Goal: Task Accomplishment & Management: Manage account settings

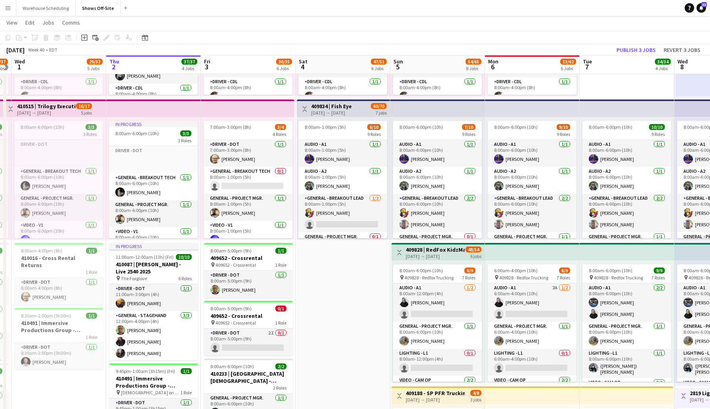
scroll to position [279, 0]
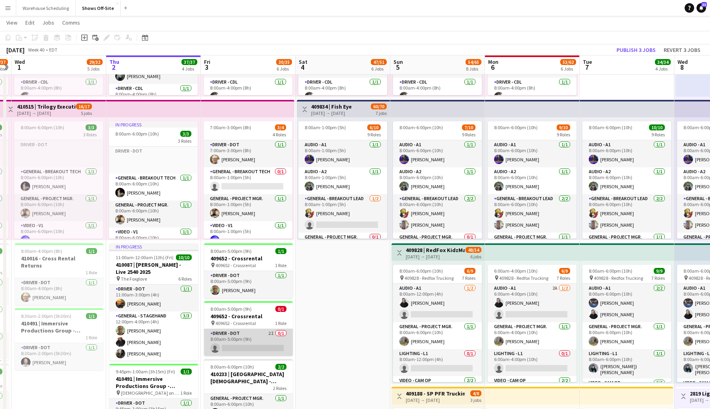
click at [252, 348] on app-card-role "Driver - DOT 2I 0/1 8:00am-5:00pm (9h) single-neutral-actions" at bounding box center [248, 342] width 89 height 27
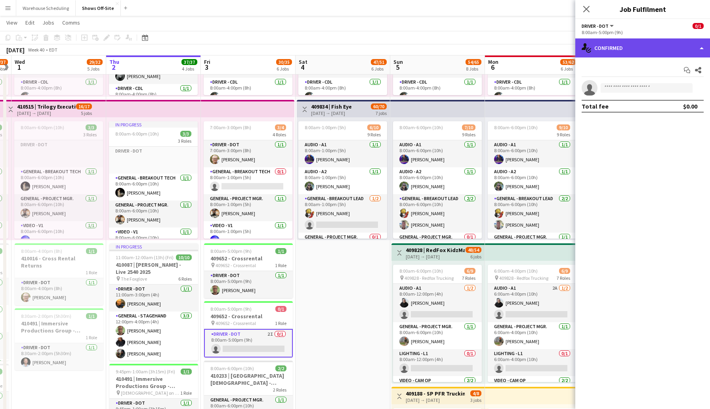
click at [617, 50] on div "single-neutral-actions-check-2 Confirmed" at bounding box center [642, 47] width 135 height 19
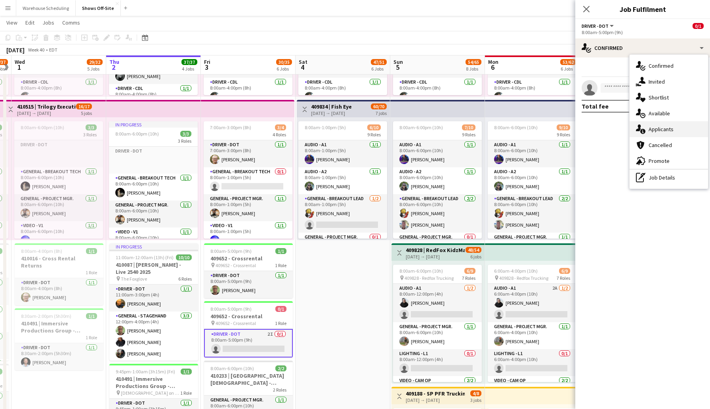
click at [661, 130] on span "Applicants" at bounding box center [661, 129] width 25 height 7
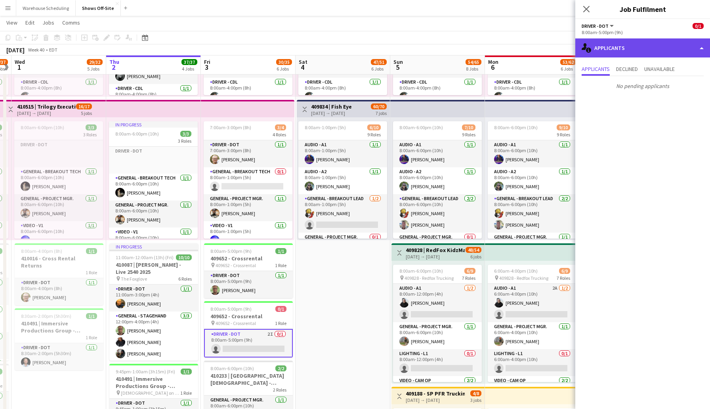
click at [624, 46] on div "single-neutral-actions-information Applicants" at bounding box center [642, 47] width 135 height 19
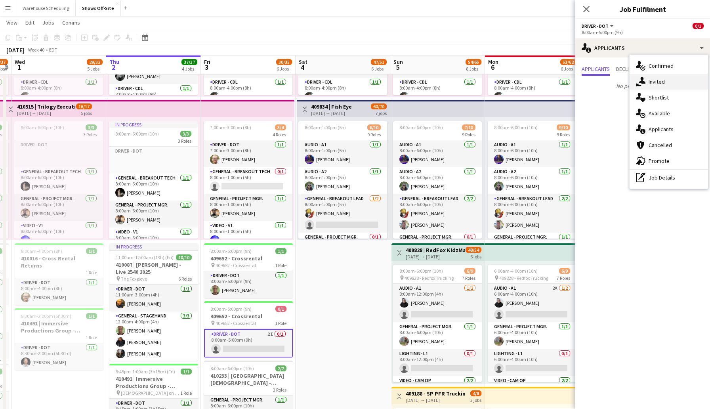
click at [667, 88] on div "single-neutral-actions-share-1 Invited" at bounding box center [669, 82] width 78 height 16
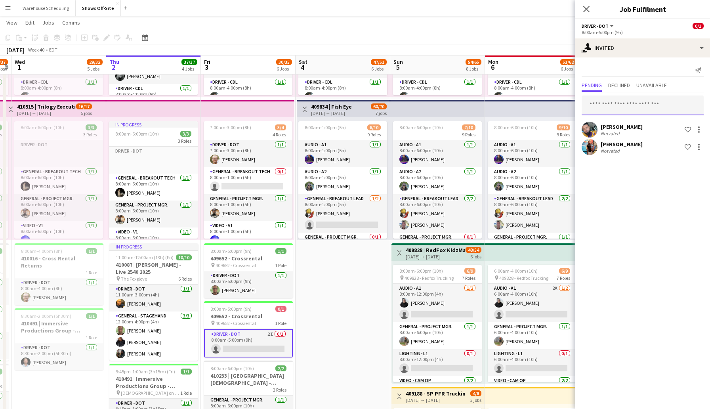
click at [617, 110] on input "text" at bounding box center [643, 105] width 122 height 20
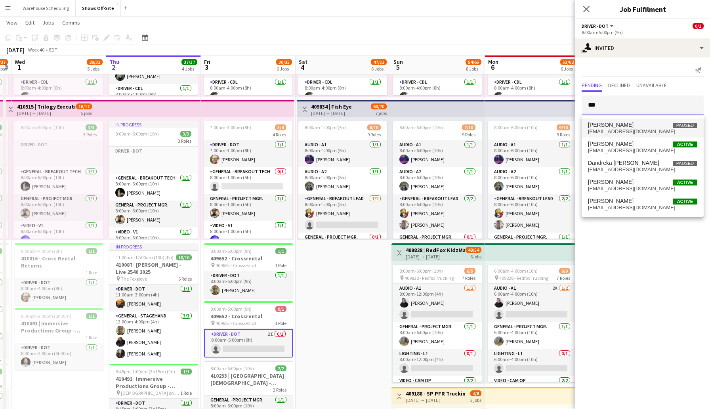
type input "***"
click at [627, 130] on span "[EMAIL_ADDRESS][DOMAIN_NAME]" at bounding box center [642, 131] width 109 height 6
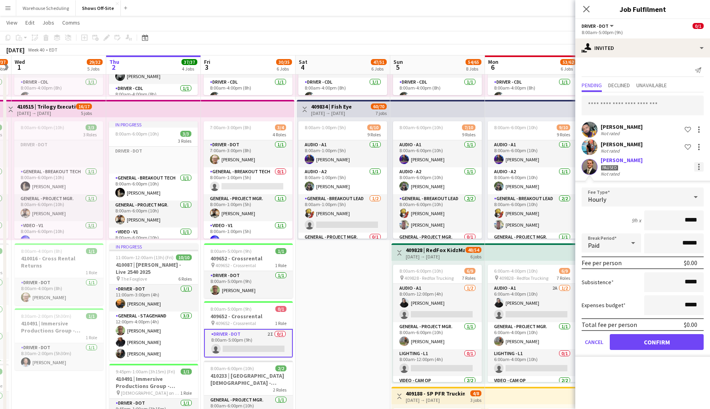
click at [702, 165] on div at bounding box center [699, 167] width 10 height 10
click at [663, 241] on span "Cancel invitation" at bounding box center [674, 238] width 46 height 7
click at [630, 114] on input "text" at bounding box center [643, 105] width 122 height 20
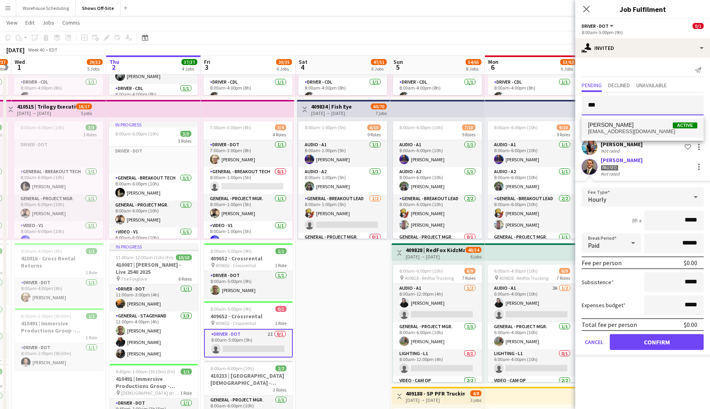
type input "***"
click at [636, 124] on span "[PERSON_NAME] Active" at bounding box center [642, 125] width 109 height 7
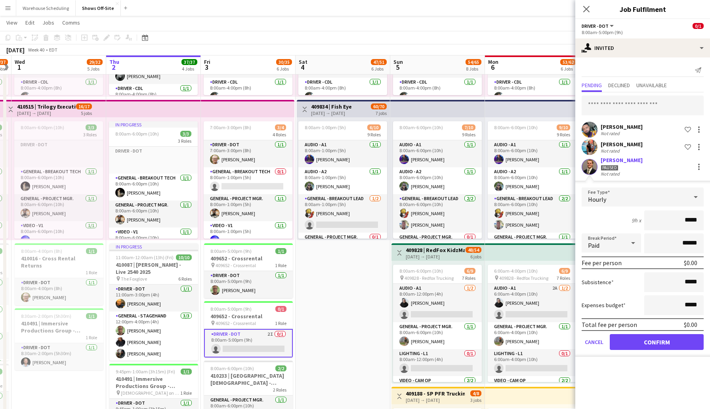
scroll to position [0, 0]
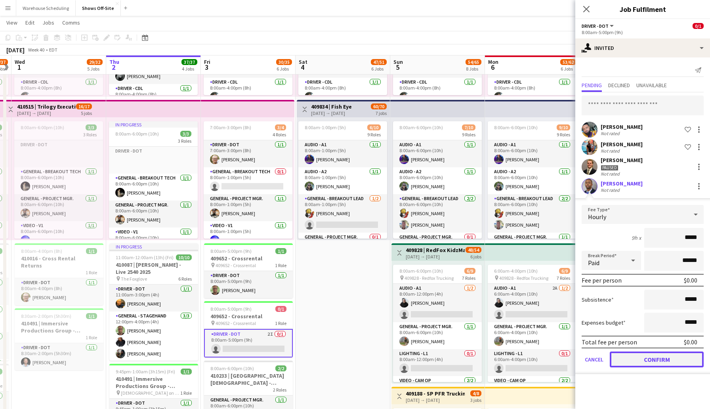
click at [649, 362] on button "Confirm" at bounding box center [657, 359] width 94 height 16
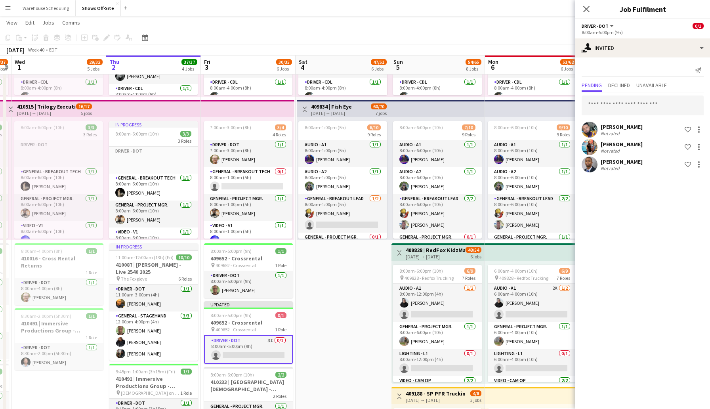
click at [632, 162] on div "[PERSON_NAME]" at bounding box center [622, 161] width 42 height 7
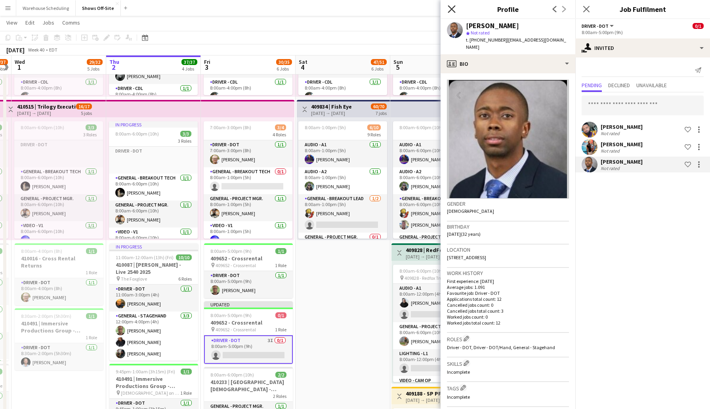
click at [453, 9] on icon "Close pop-in" at bounding box center [452, 9] width 8 height 8
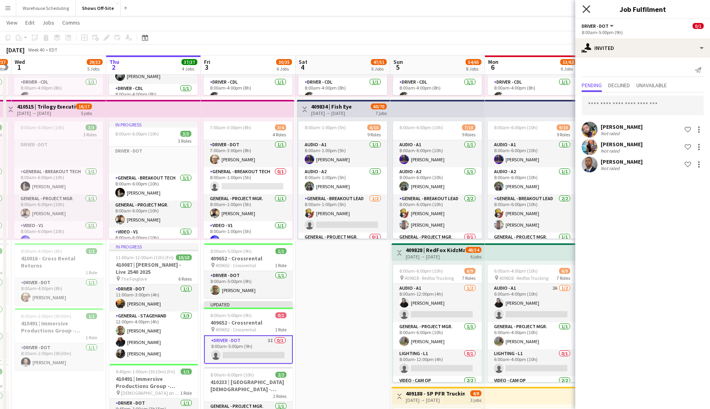
click at [585, 8] on icon at bounding box center [586, 9] width 8 height 8
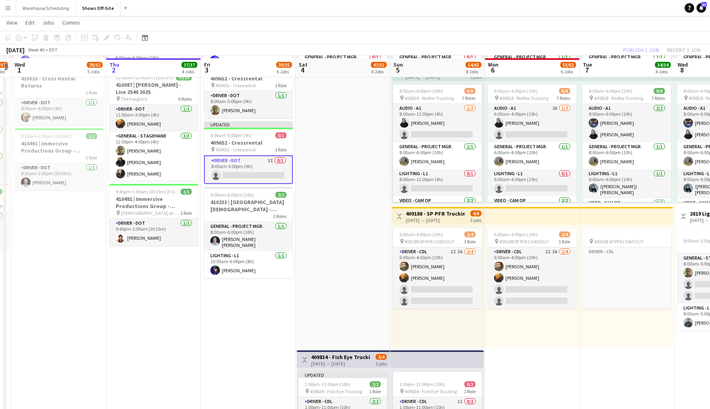
scroll to position [463, 0]
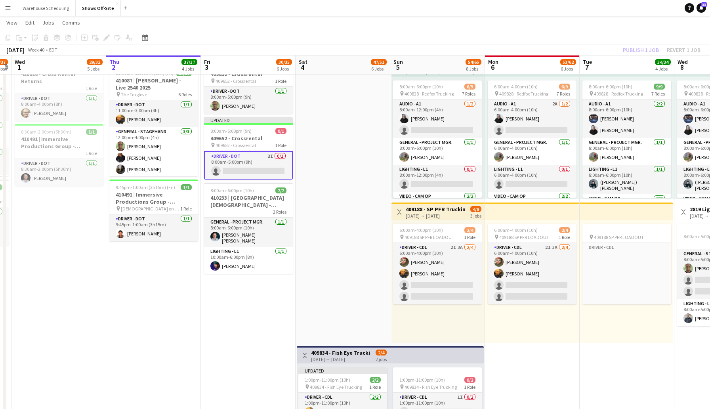
click at [261, 67] on app-board-header-date "Fri 3 30/35 6 Jobs" at bounding box center [248, 64] width 95 height 19
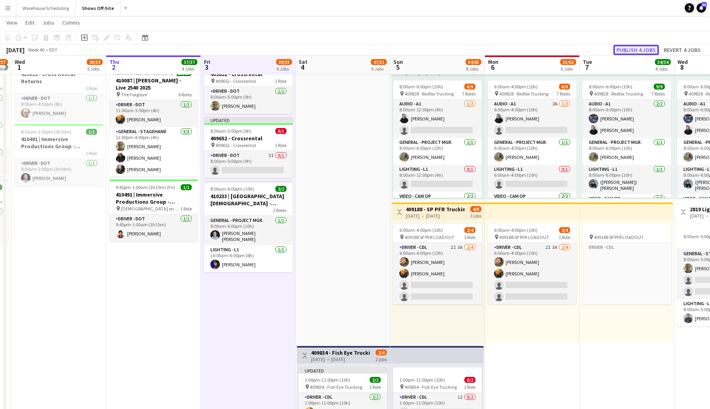
click at [630, 48] on button "Publish 4 jobs" at bounding box center [636, 50] width 46 height 10
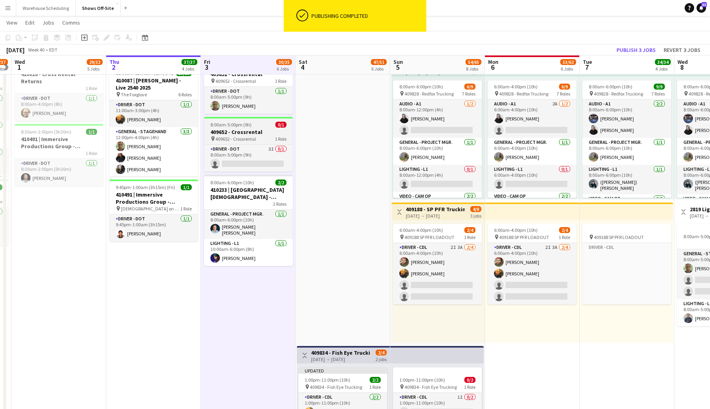
click at [256, 126] on div "8:00am-5:00pm (9h) 0/1" at bounding box center [248, 125] width 89 height 6
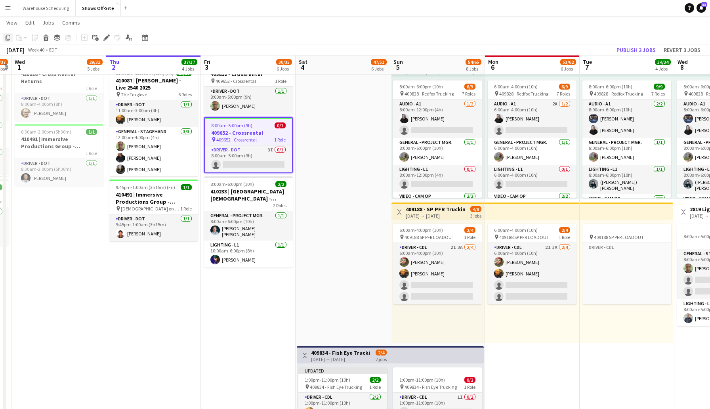
click at [7, 39] on icon at bounding box center [8, 38] width 5 height 6
click at [241, 295] on app-date-cell "Toggle View 409652 | Music Driven Productions ANCC 2025 Atl [DATE] → [DATE] 103…" at bounding box center [248, 147] width 95 height 1042
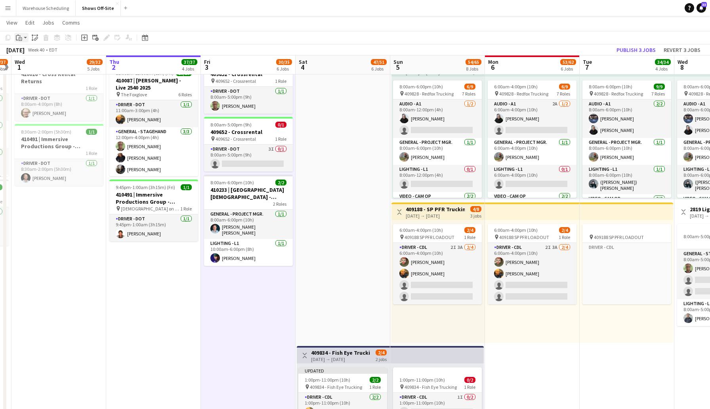
click at [21, 37] on icon "Paste" at bounding box center [19, 37] width 6 height 6
click at [47, 66] on link "Paste with crew Command Shift V" at bounding box center [52, 66] width 63 height 7
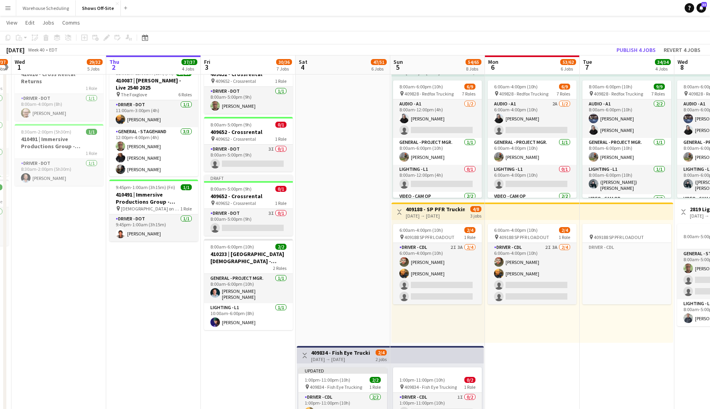
click at [341, 220] on app-date-cell "8:00am-6:00pm (10h) 11/11 pin GWCC [PERSON_NAME] 7 Roles Audio - A1 [DATE] 8:00…" at bounding box center [343, 147] width 95 height 1042
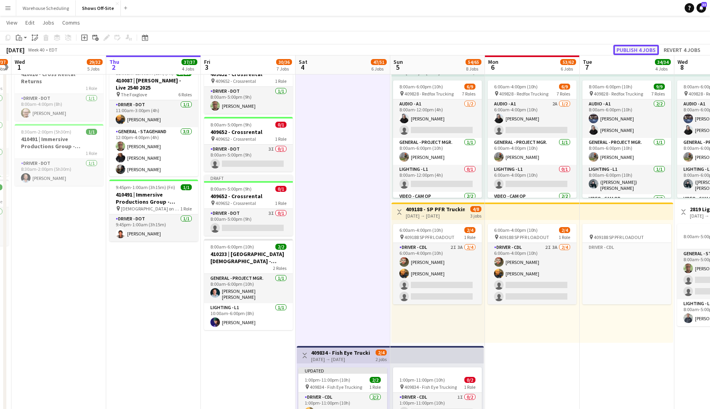
click at [633, 48] on button "Publish 4 jobs" at bounding box center [636, 50] width 46 height 10
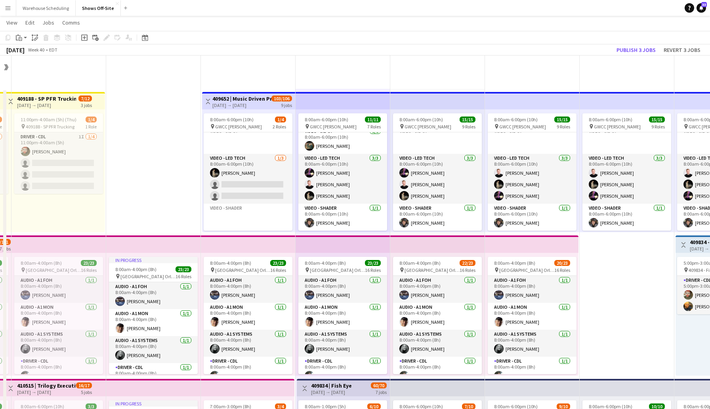
scroll to position [525, 0]
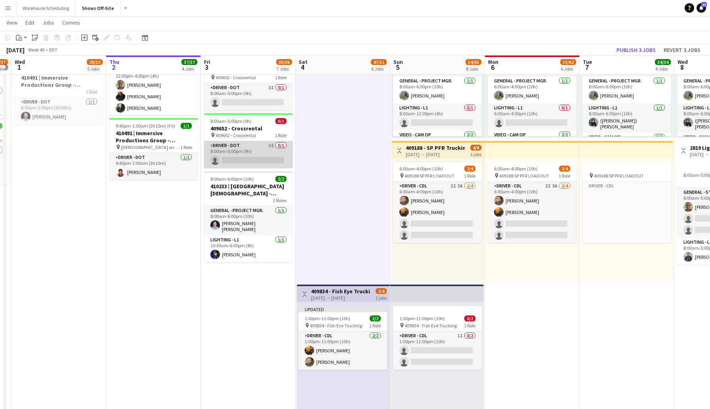
click at [253, 158] on app-card-role "Driver - DOT 3I 0/1 8:00am-5:00pm (9h) single-neutral-actions" at bounding box center [248, 154] width 89 height 27
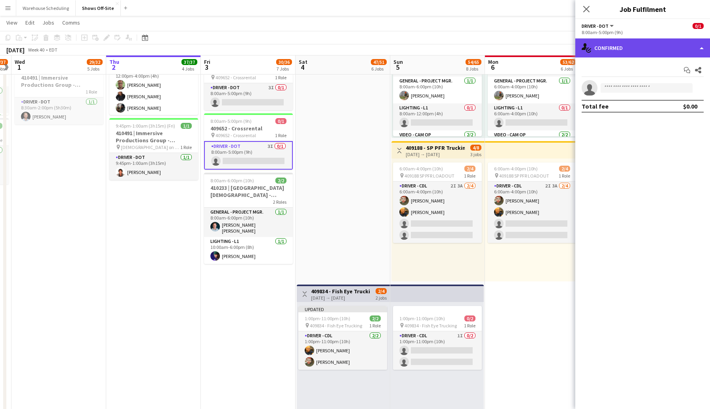
click at [626, 50] on div "single-neutral-actions-check-2 Confirmed" at bounding box center [642, 47] width 135 height 19
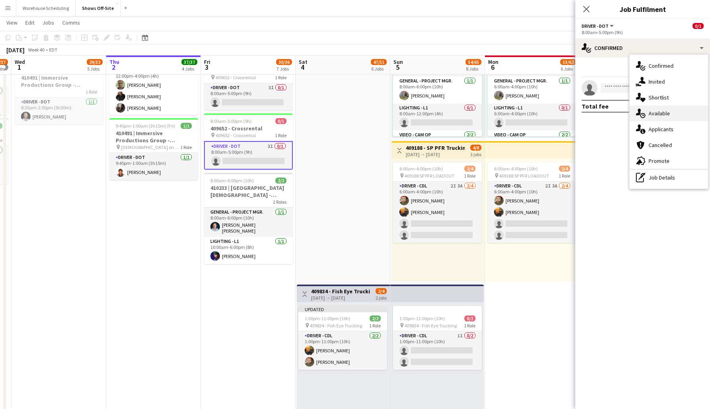
click at [674, 111] on div "single-neutral-actions-upload Available" at bounding box center [669, 113] width 78 height 16
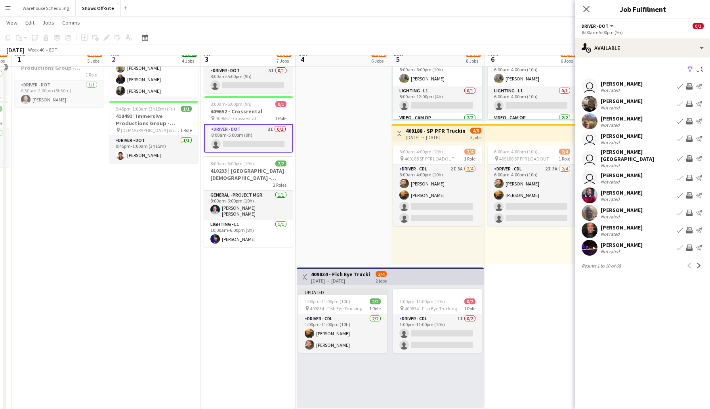
scroll to position [531, 0]
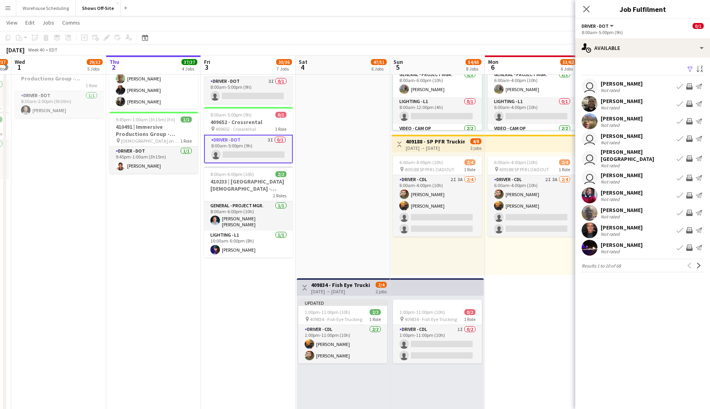
click at [700, 227] on app-icon "Send notification" at bounding box center [699, 230] width 6 height 6
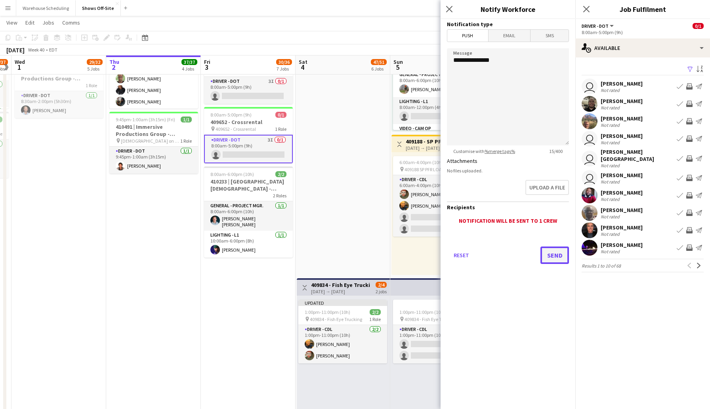
click at [551, 257] on button "Send" at bounding box center [554, 254] width 29 height 17
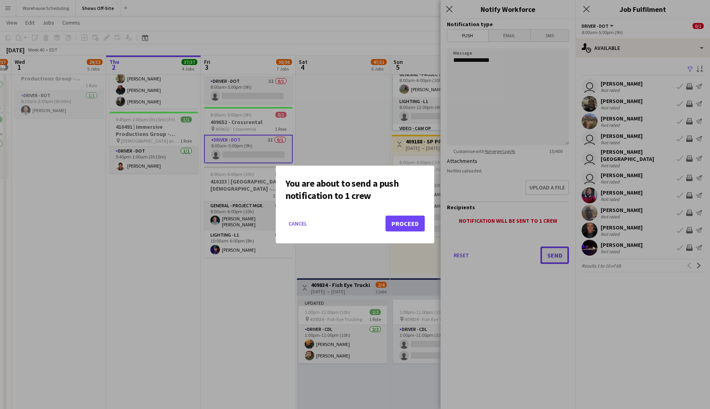
scroll to position [0, 0]
click at [404, 224] on button "Proceed" at bounding box center [405, 224] width 39 height 16
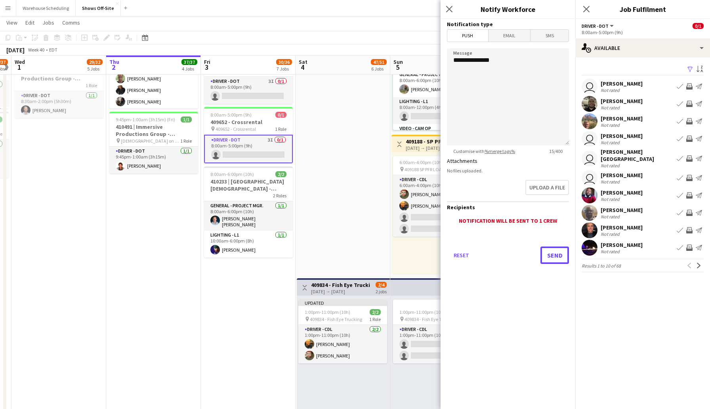
scroll to position [531, 0]
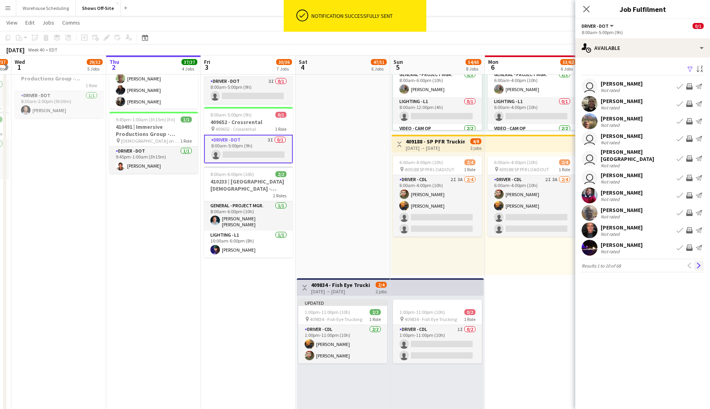
click at [699, 263] on app-icon "Next" at bounding box center [699, 266] width 6 height 6
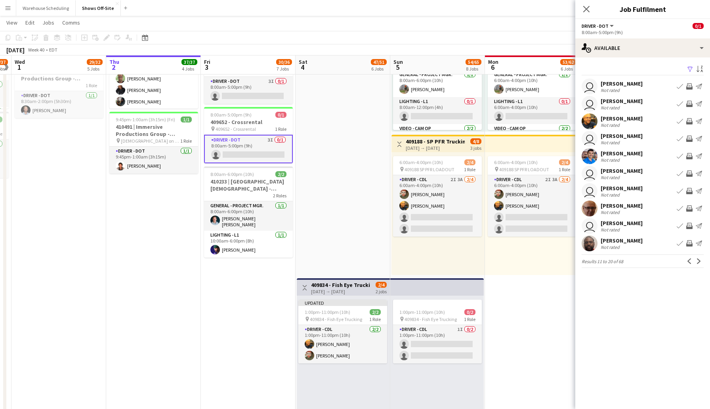
click at [701, 122] on app-icon "Send notification" at bounding box center [699, 121] width 6 height 6
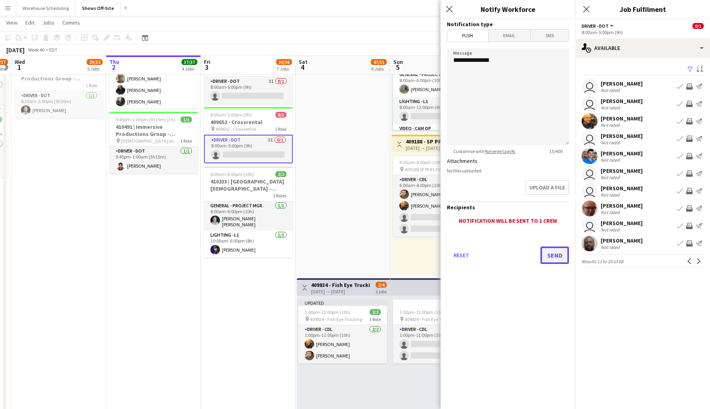
click at [556, 256] on button "Send" at bounding box center [554, 254] width 29 height 17
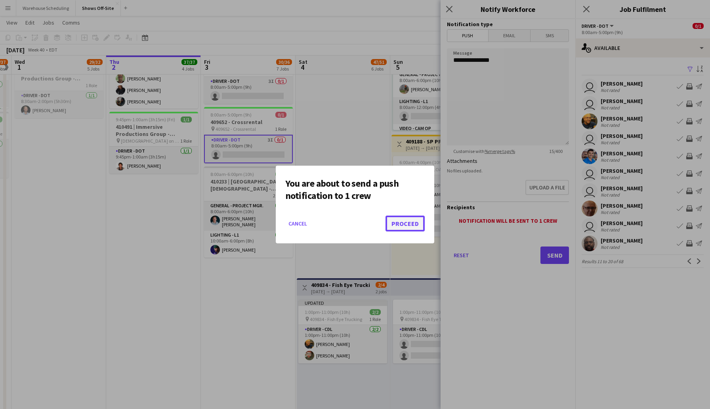
click at [414, 218] on button "Proceed" at bounding box center [405, 224] width 39 height 16
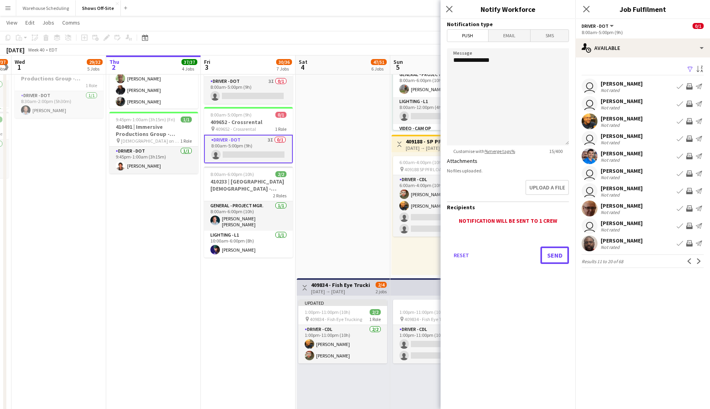
scroll to position [531, 0]
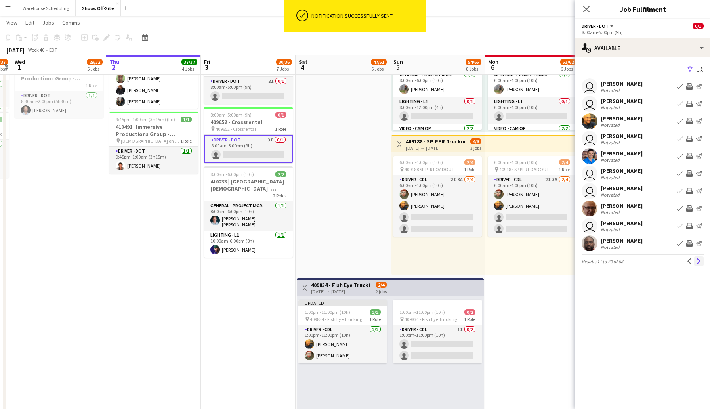
click at [702, 261] on button "Next" at bounding box center [699, 261] width 10 height 10
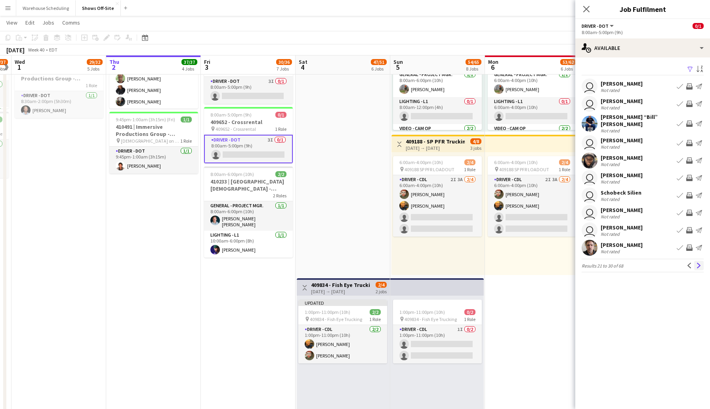
click at [700, 264] on button "Next" at bounding box center [699, 266] width 10 height 10
click at [699, 86] on app-icon "Send notification" at bounding box center [699, 86] width 6 height 6
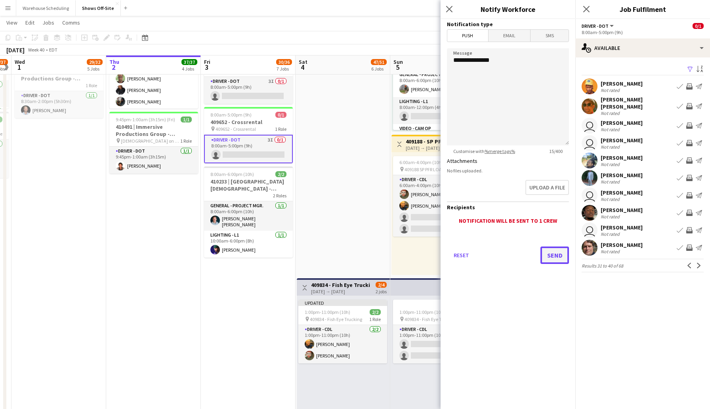
click at [558, 252] on button "Send" at bounding box center [554, 254] width 29 height 17
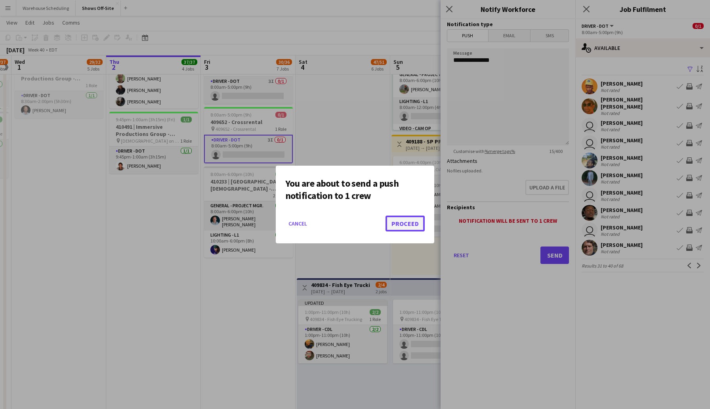
click at [398, 225] on button "Proceed" at bounding box center [405, 224] width 39 height 16
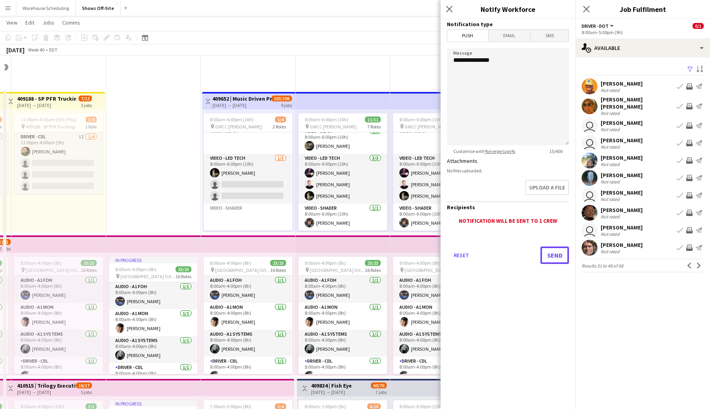
scroll to position [531, 0]
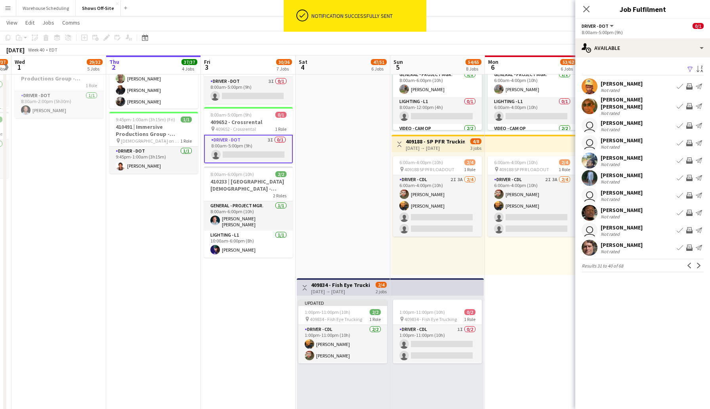
click at [701, 210] on app-icon "Send notification" at bounding box center [699, 213] width 6 height 6
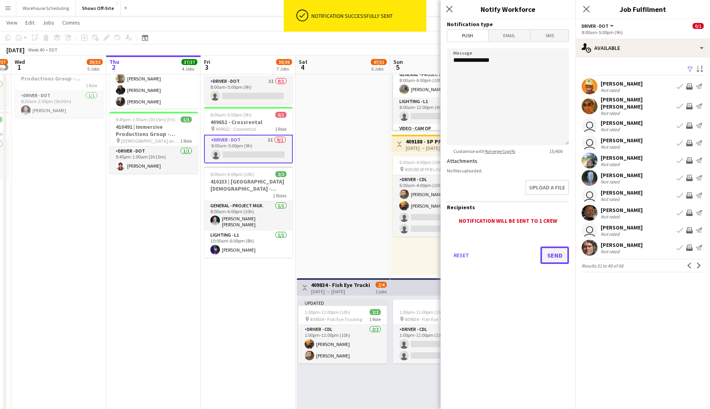
click at [558, 257] on button "Send" at bounding box center [554, 254] width 29 height 17
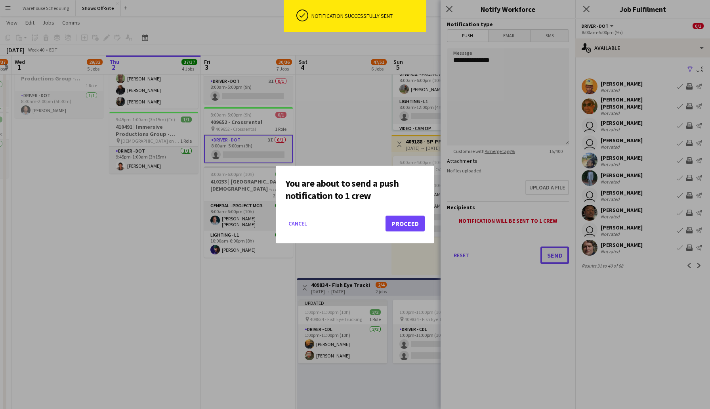
scroll to position [0, 0]
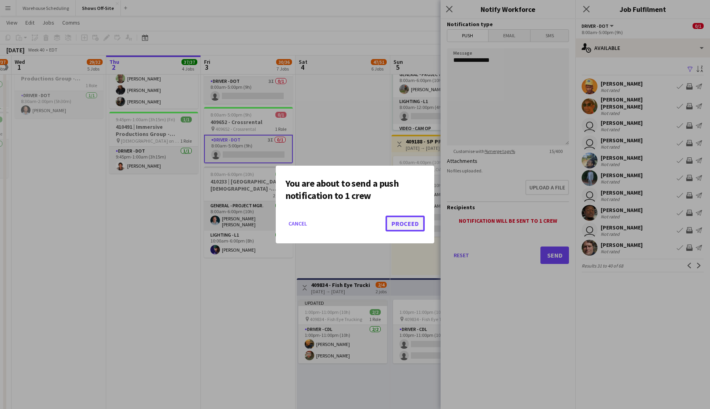
click at [412, 225] on button "Proceed" at bounding box center [405, 224] width 39 height 16
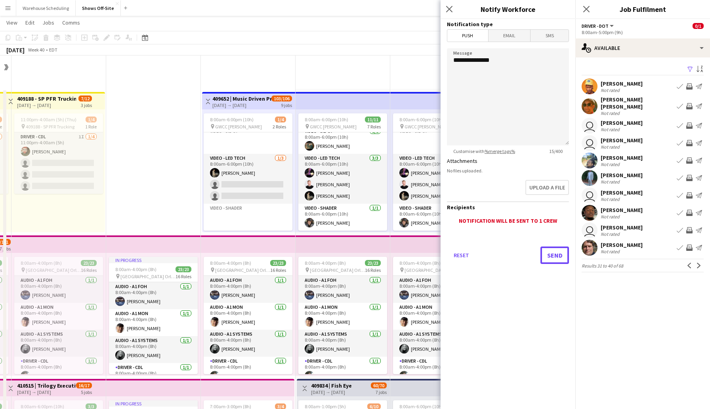
scroll to position [531, 0]
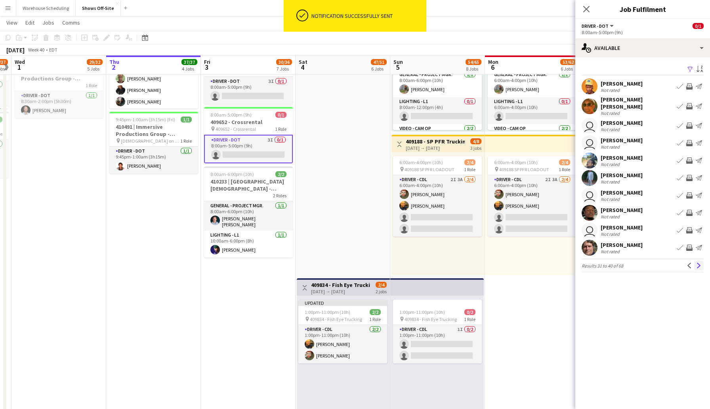
click at [699, 263] on app-icon "Next" at bounding box center [699, 266] width 6 height 6
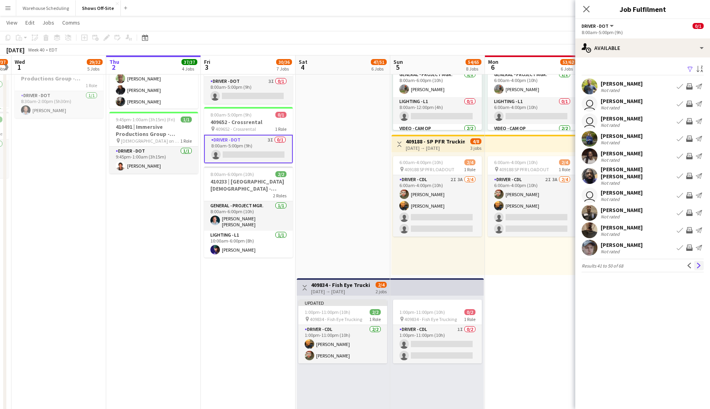
click at [700, 268] on app-icon "Next" at bounding box center [699, 266] width 6 height 6
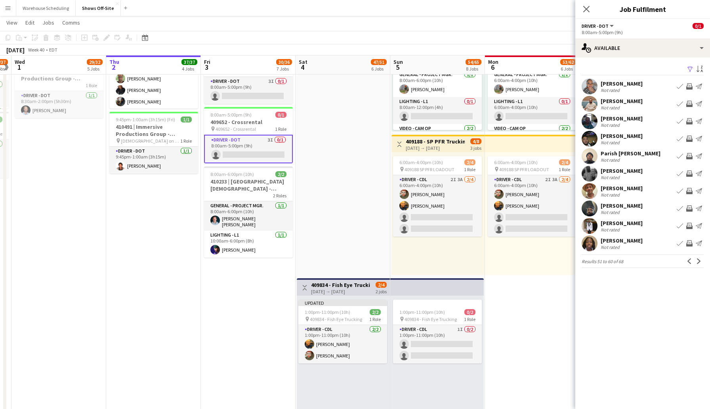
click at [699, 175] on app-icon "Send notification" at bounding box center [699, 173] width 6 height 6
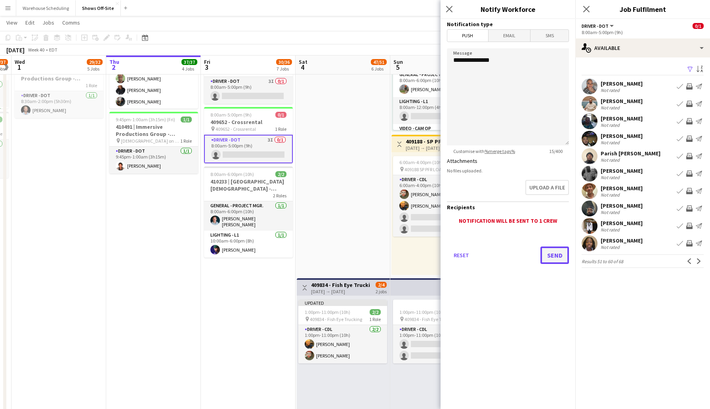
click at [561, 252] on button "Send" at bounding box center [554, 254] width 29 height 17
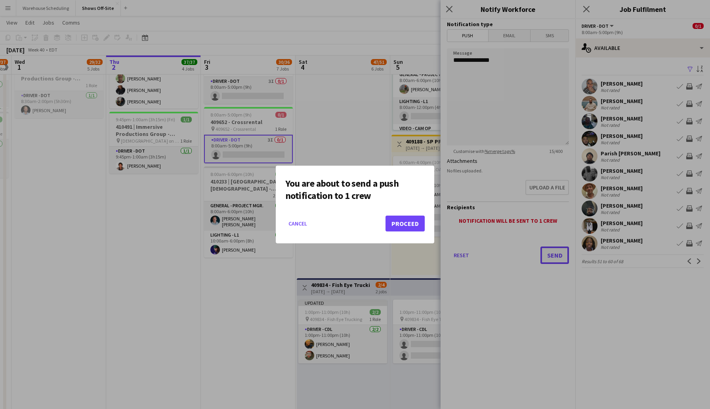
scroll to position [0, 0]
click at [416, 229] on button "Proceed" at bounding box center [405, 224] width 39 height 16
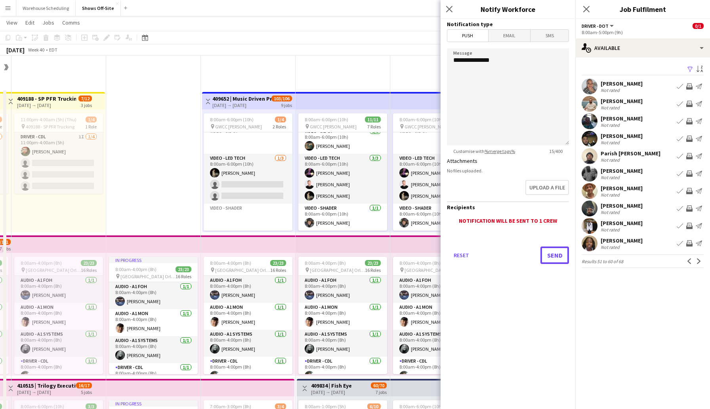
scroll to position [531, 0]
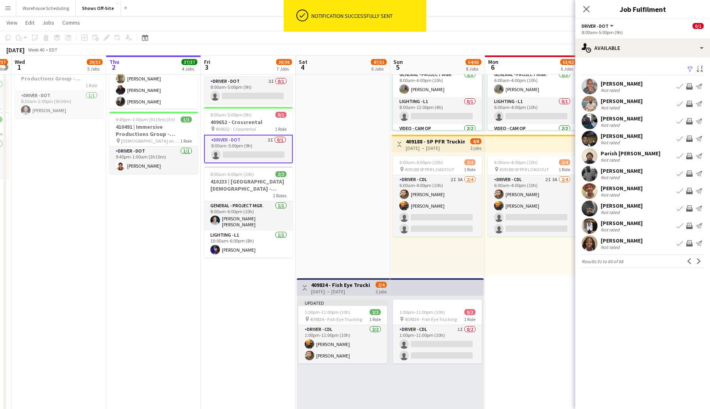
click at [699, 155] on app-icon "Send notification" at bounding box center [699, 156] width 6 height 6
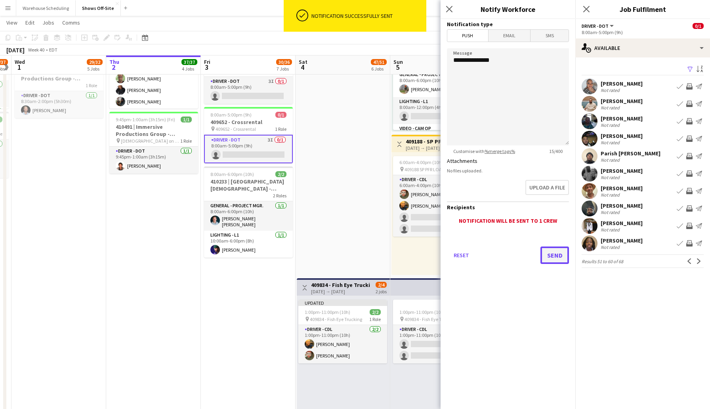
click at [552, 253] on button "Send" at bounding box center [554, 254] width 29 height 17
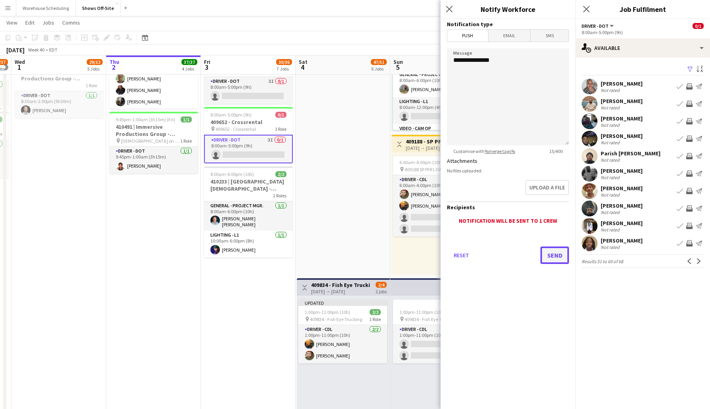
scroll to position [0, 0]
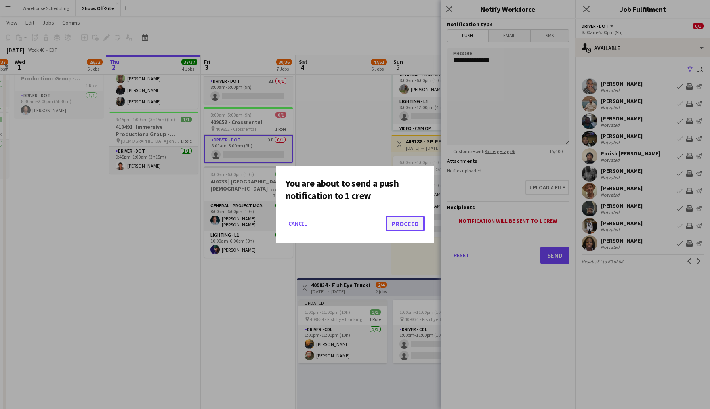
click at [410, 223] on button "Proceed" at bounding box center [405, 224] width 39 height 16
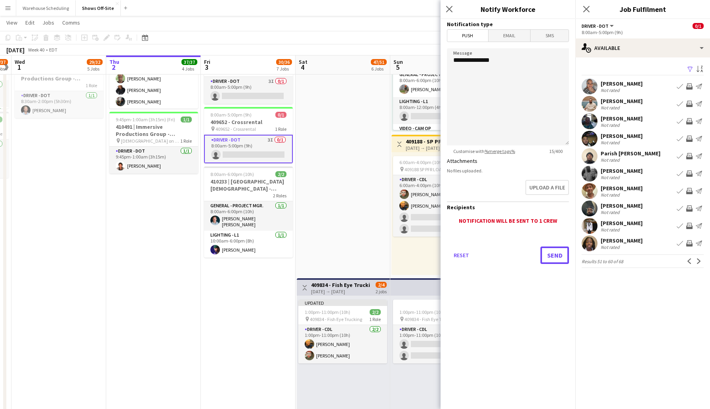
scroll to position [531, 0]
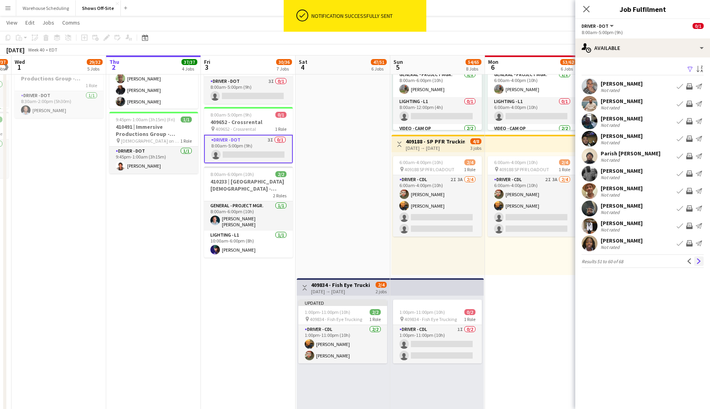
click at [698, 262] on app-icon "Next" at bounding box center [699, 261] width 6 height 6
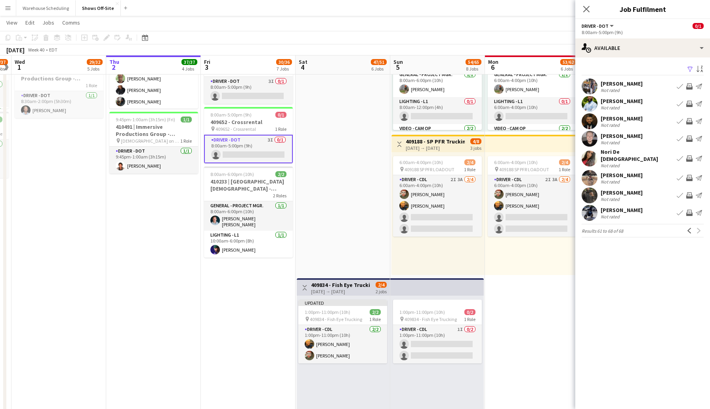
click at [698, 226] on div "Previous Next" at bounding box center [694, 231] width 19 height 10
click at [590, 8] on icon "Close pop-in" at bounding box center [586, 9] width 8 height 8
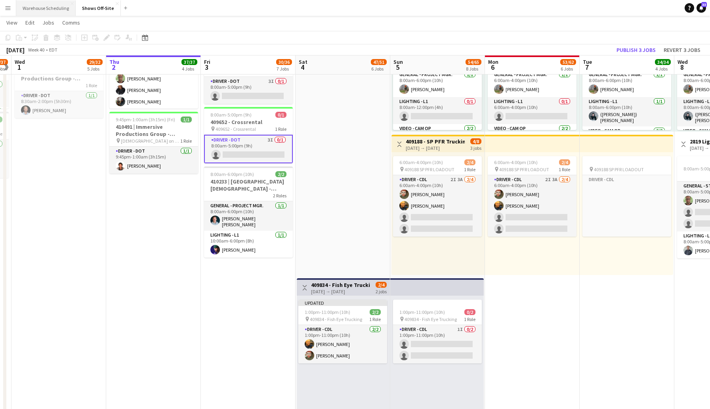
click at [56, 12] on button "Warehouse Scheduling Close" at bounding box center [45, 7] width 59 height 15
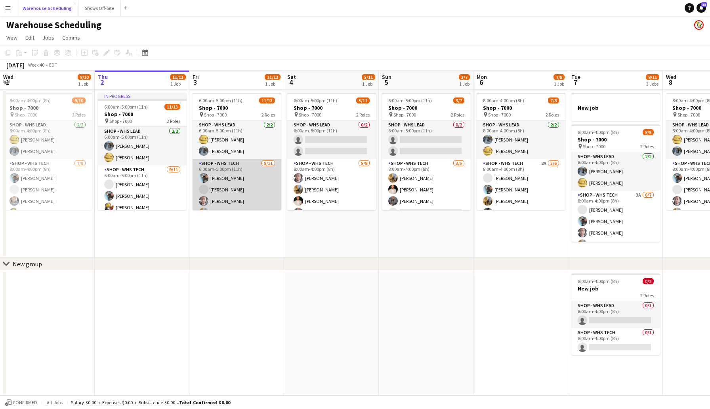
scroll to position [91, 0]
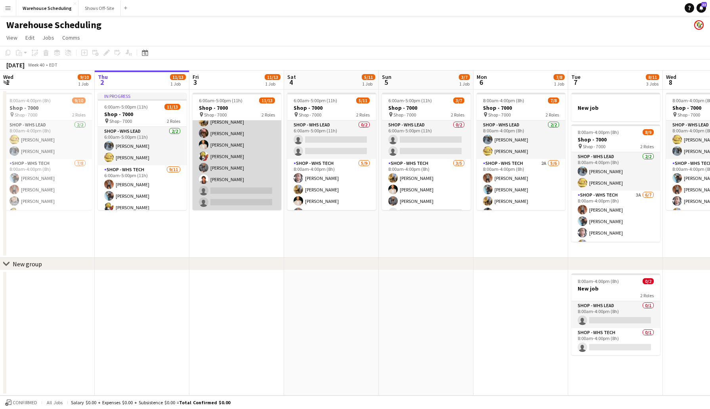
click at [232, 190] on app-card-role "Shop - WHS Tech [DATE] 6:00am-5:00pm (11h) [PERSON_NAME] [PERSON_NAME] [PERSON_…" at bounding box center [237, 139] width 89 height 142
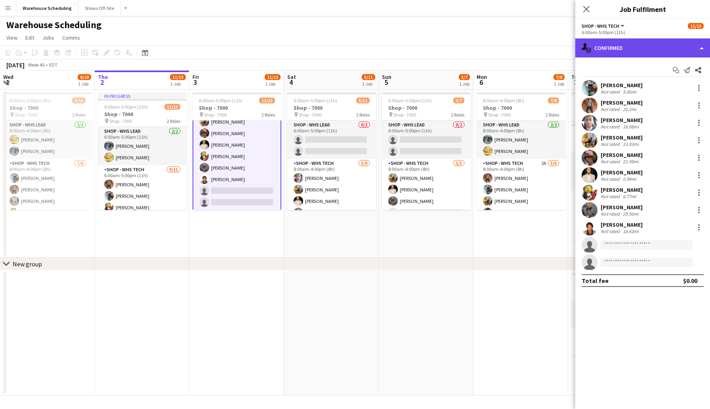
click at [606, 50] on div "single-neutral-actions-check-2 Confirmed" at bounding box center [642, 47] width 135 height 19
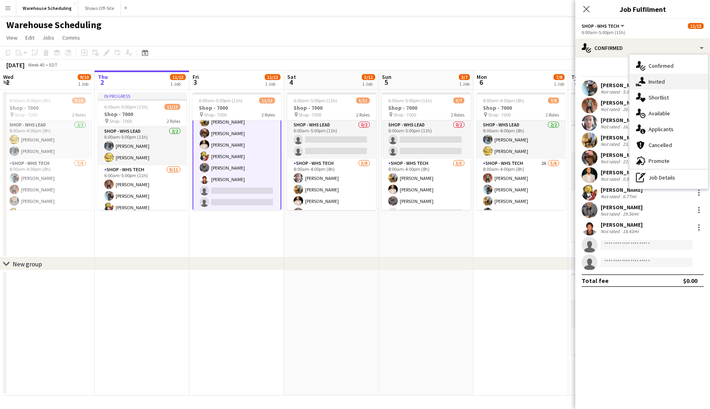
click at [663, 86] on div "single-neutral-actions-share-1 Invited" at bounding box center [669, 82] width 78 height 16
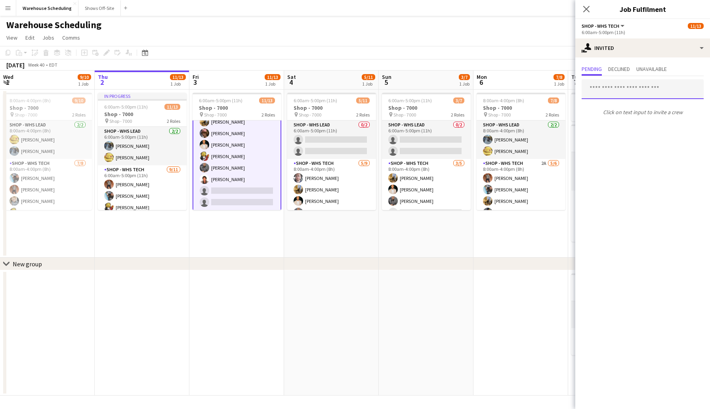
click at [634, 91] on input "text" at bounding box center [643, 89] width 122 height 20
type input "****"
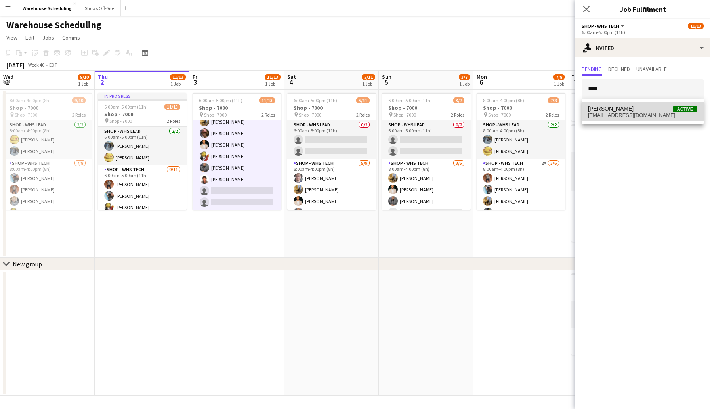
click at [609, 109] on span "[PERSON_NAME]" at bounding box center [611, 108] width 46 height 7
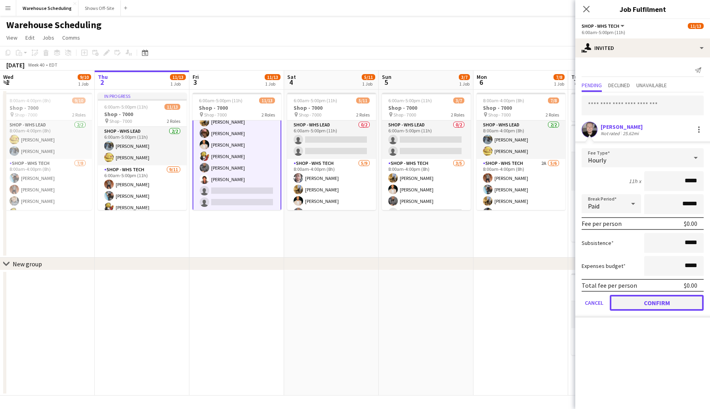
click at [657, 307] on button "Confirm" at bounding box center [657, 303] width 94 height 16
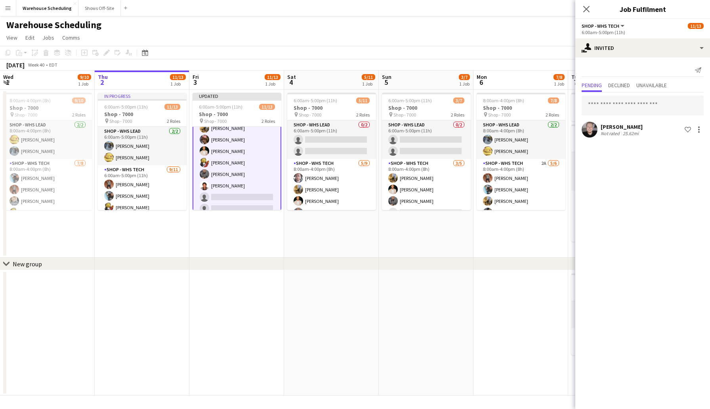
click at [608, 128] on div "[PERSON_NAME]" at bounding box center [622, 126] width 42 height 7
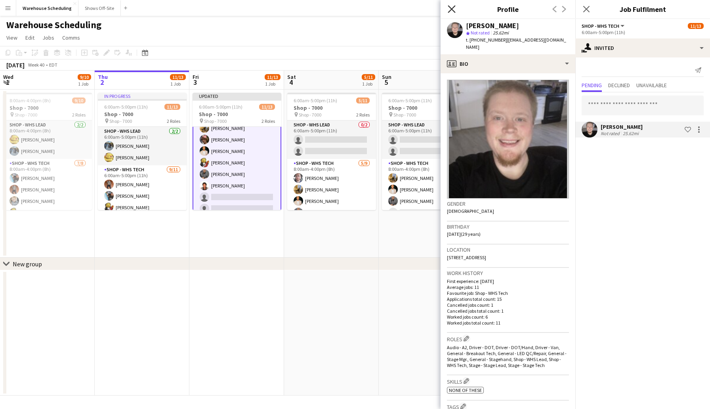
click at [449, 7] on icon "Close pop-in" at bounding box center [452, 9] width 8 height 8
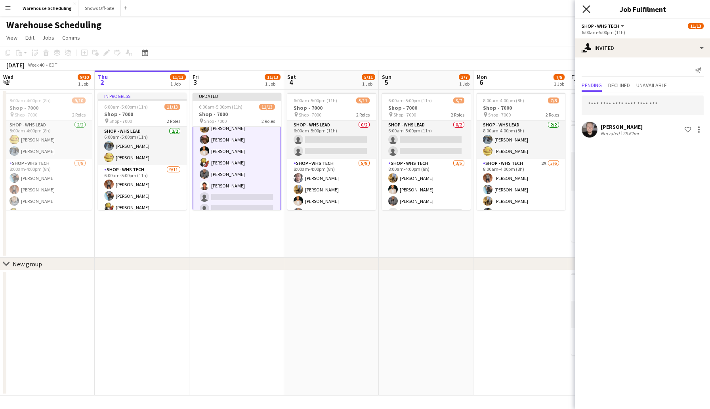
click at [583, 7] on icon "Close pop-in" at bounding box center [586, 9] width 8 height 8
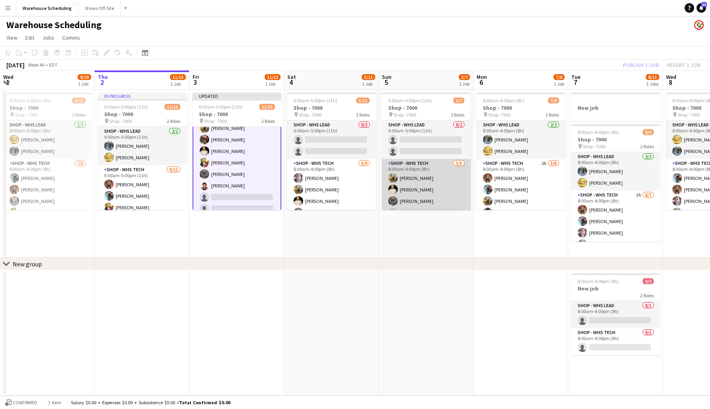
scroll to position [22, 0]
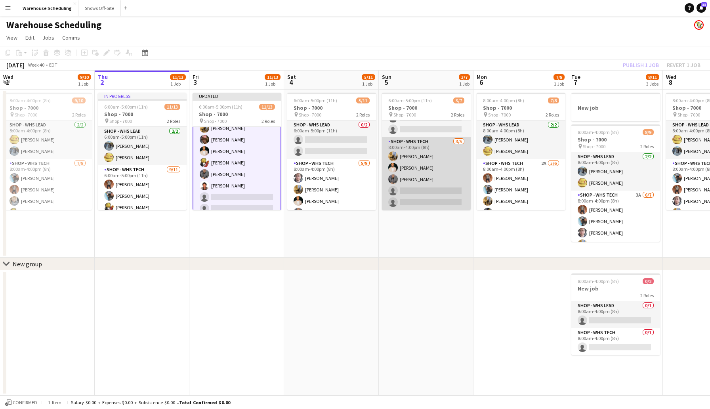
click at [411, 190] on app-card-role "Shop - WHS Tech [DATE] 8:00am-4:00pm (8h) [PERSON_NAME] [PERSON_NAME] [PERSON_N…" at bounding box center [426, 173] width 89 height 73
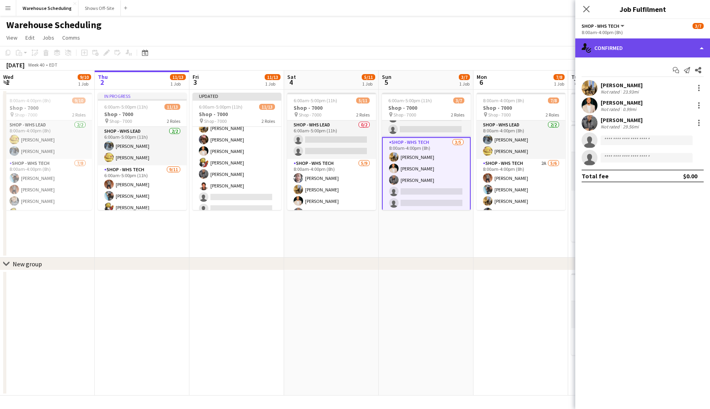
click at [619, 53] on div "single-neutral-actions-check-2 Confirmed" at bounding box center [642, 47] width 135 height 19
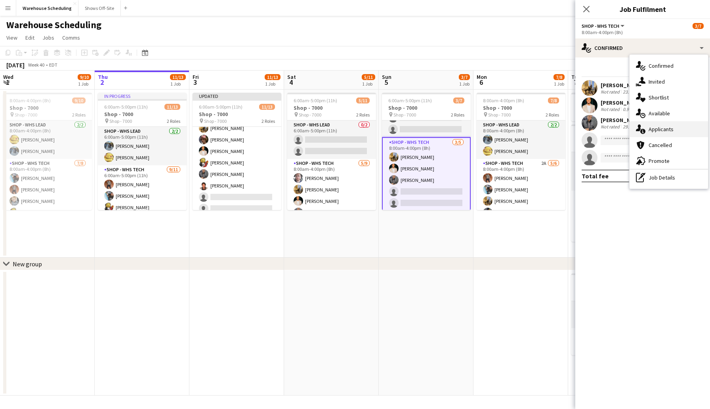
drag, startPoint x: 664, startPoint y: 118, endPoint x: 663, endPoint y: 132, distance: 13.9
click at [663, 132] on div "single-neutral-actions-check-2 Confirmed single-neutral-actions-share-1 Invited…" at bounding box center [669, 122] width 78 height 134
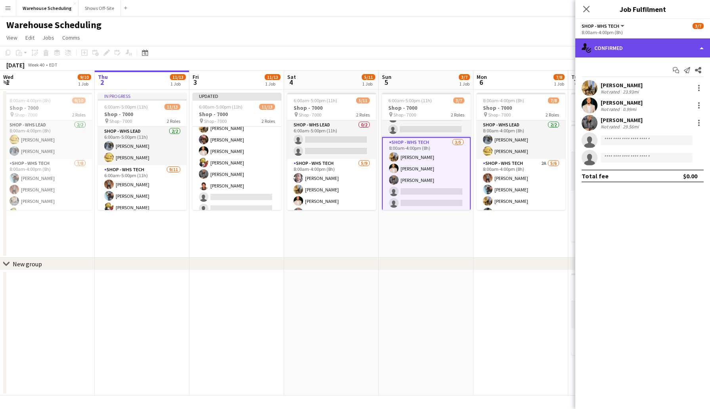
click at [623, 51] on div "single-neutral-actions-check-2 Confirmed" at bounding box center [642, 47] width 135 height 19
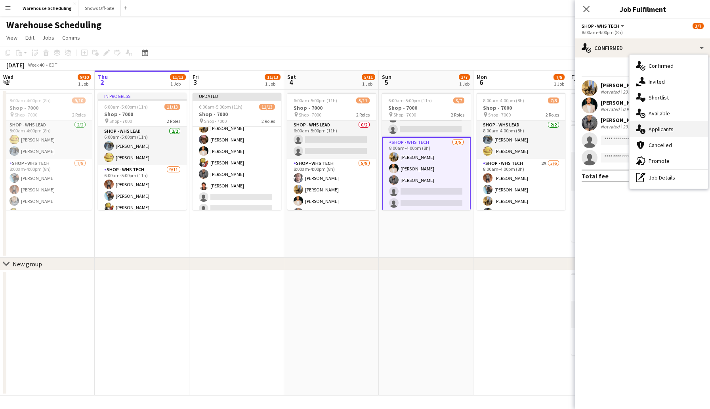
click at [665, 131] on span "Applicants" at bounding box center [661, 129] width 25 height 7
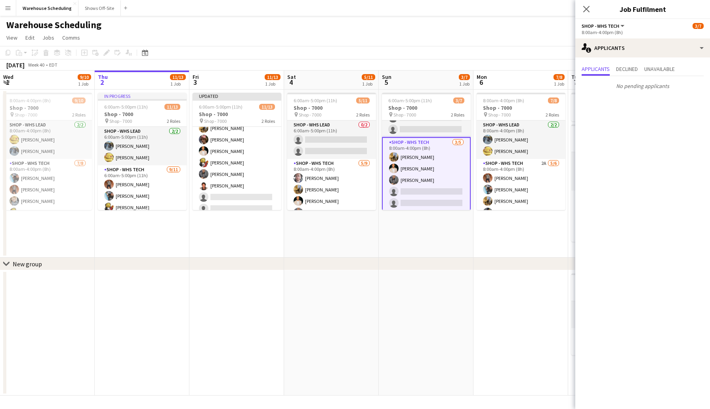
click at [500, 84] on app-board-header-date "Mon 6 7/8 1 Job" at bounding box center [521, 80] width 95 height 19
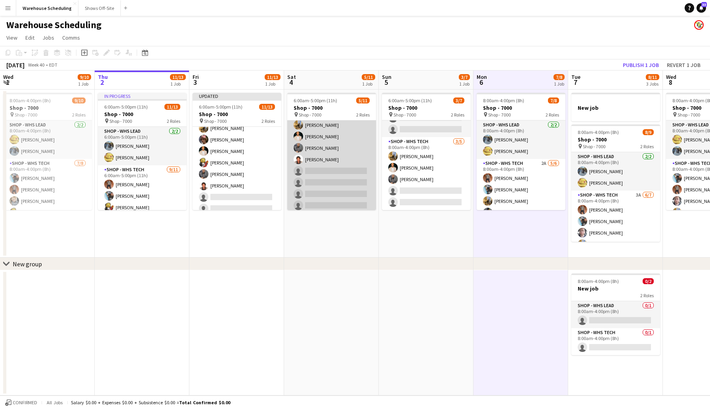
scroll to position [68, 0]
click at [323, 162] on app-card-role "Shop - WHS Tech [DATE] 8:00am-4:00pm (8h) [PERSON_NAME] [PERSON_NAME] [PERSON_N…" at bounding box center [331, 150] width 89 height 119
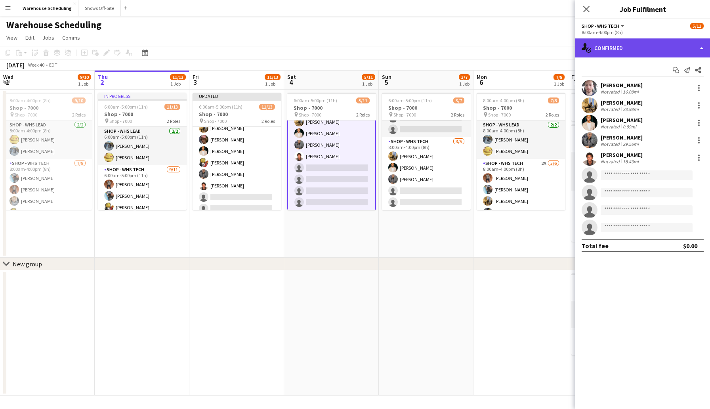
click at [610, 51] on div "single-neutral-actions-check-2 Confirmed" at bounding box center [642, 47] width 135 height 19
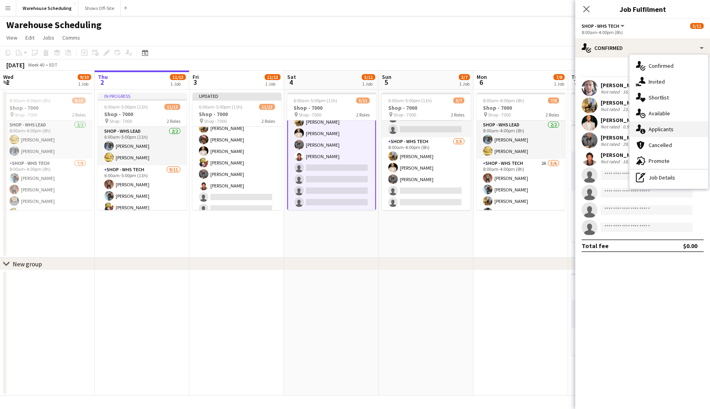
click at [663, 128] on span "Applicants" at bounding box center [661, 129] width 25 height 7
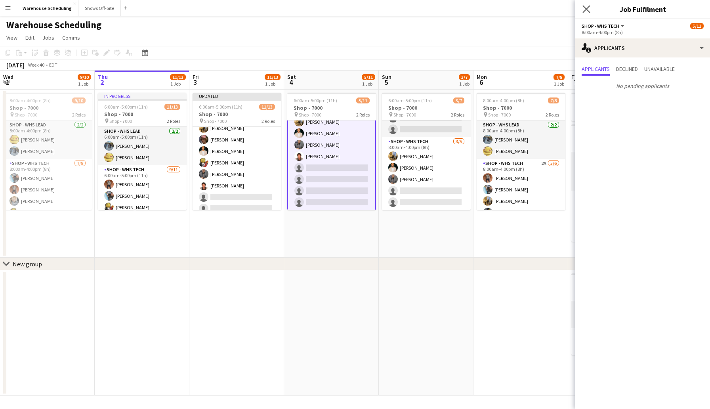
click at [588, 5] on icon "Close pop-in" at bounding box center [586, 9] width 8 height 8
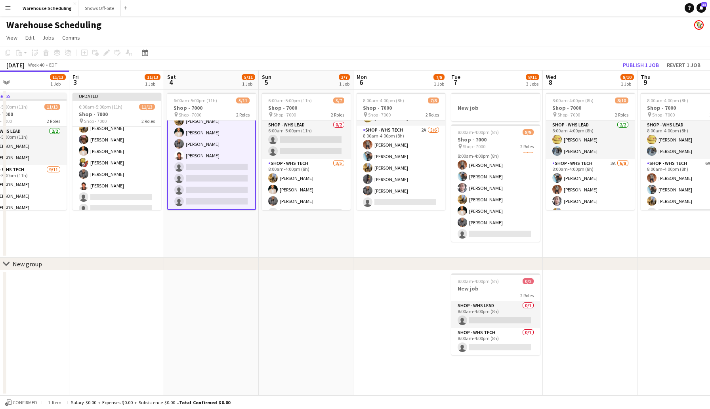
scroll to position [0, 327]
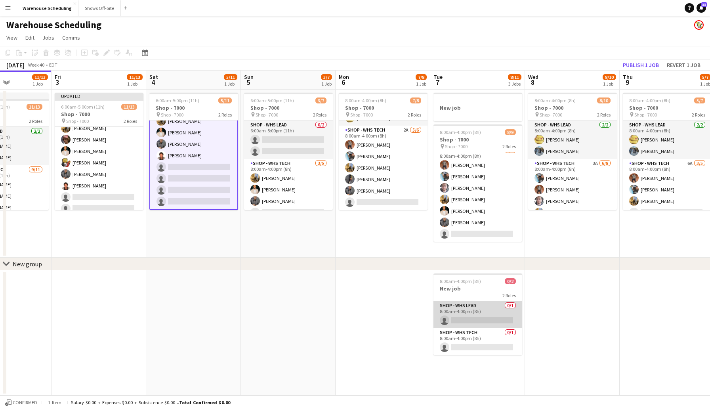
click at [470, 318] on app-card-role "Shop - WHS Lead 0/1 8:00am-4:00pm (8h) single-neutral-actions" at bounding box center [477, 314] width 89 height 27
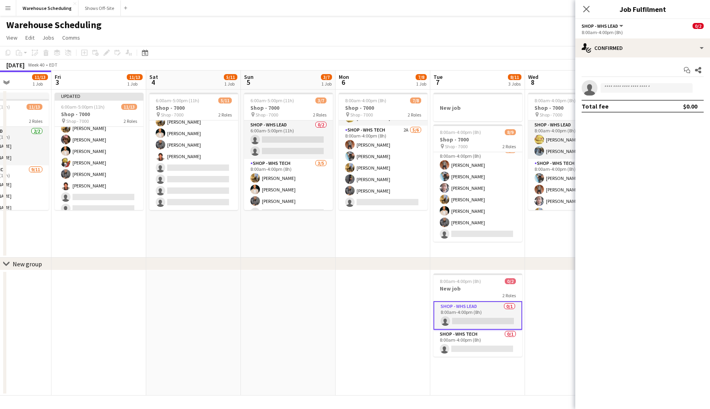
scroll to position [68, 0]
click at [651, 44] on div "single-neutral-actions-check-2 Confirmed" at bounding box center [642, 47] width 135 height 19
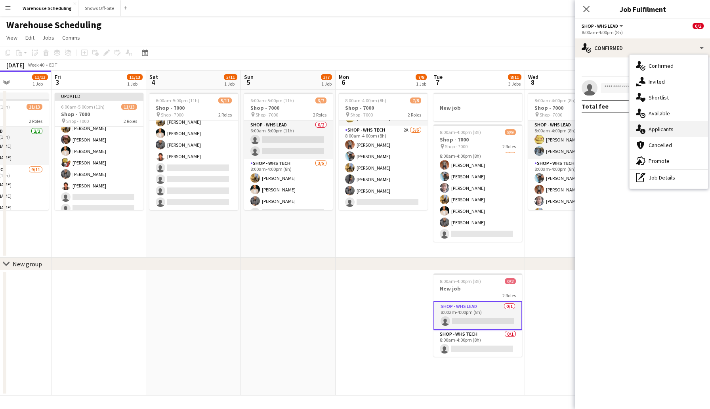
click at [659, 126] on span "Applicants" at bounding box center [661, 129] width 25 height 7
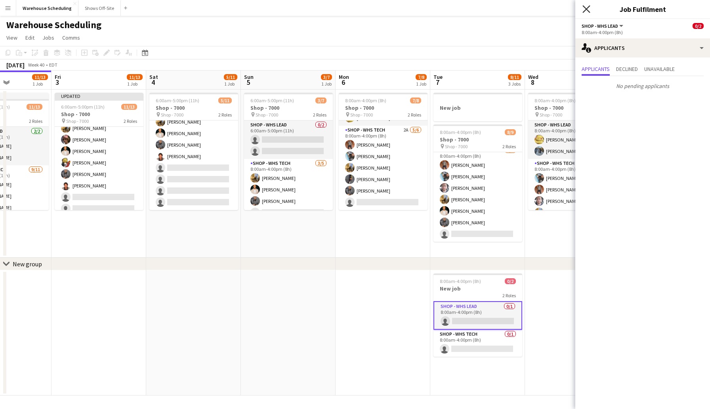
click at [587, 11] on icon "Close pop-in" at bounding box center [586, 9] width 8 height 8
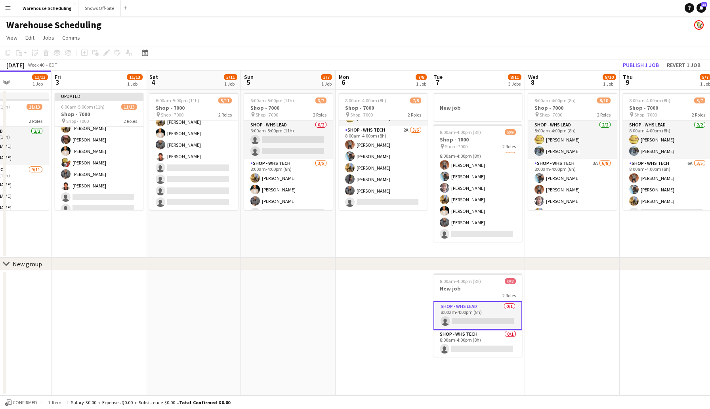
click at [479, 313] on app-card-role "Shop - WHS Lead 0/1 8:00am-4:00pm (8h) single-neutral-actions" at bounding box center [477, 315] width 89 height 29
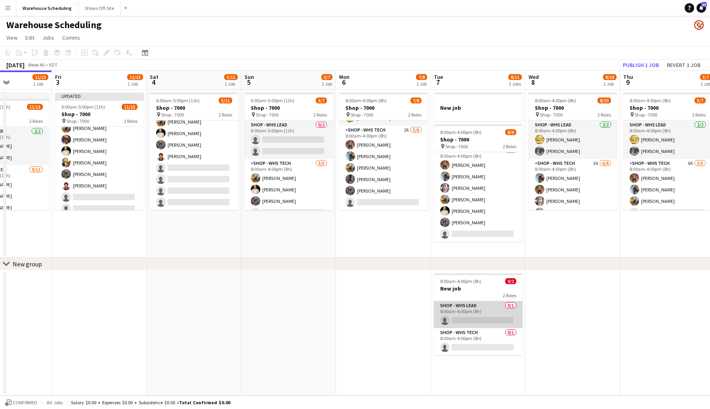
click at [472, 318] on app-card-role "Shop - WHS Lead 0/1 8:00am-4:00pm (8h) single-neutral-actions" at bounding box center [478, 314] width 89 height 27
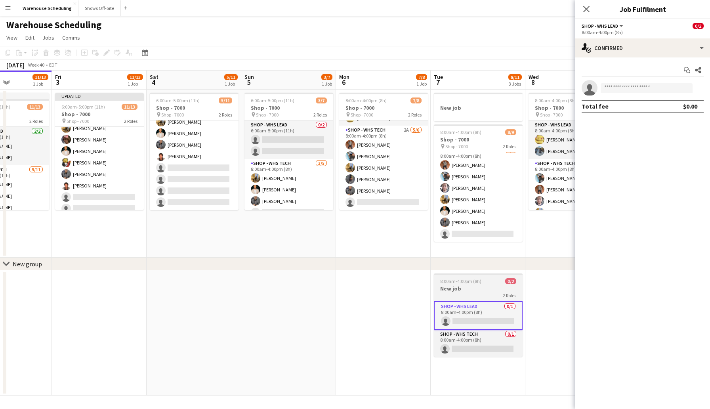
click at [481, 289] on h3 "New job" at bounding box center [478, 288] width 89 height 7
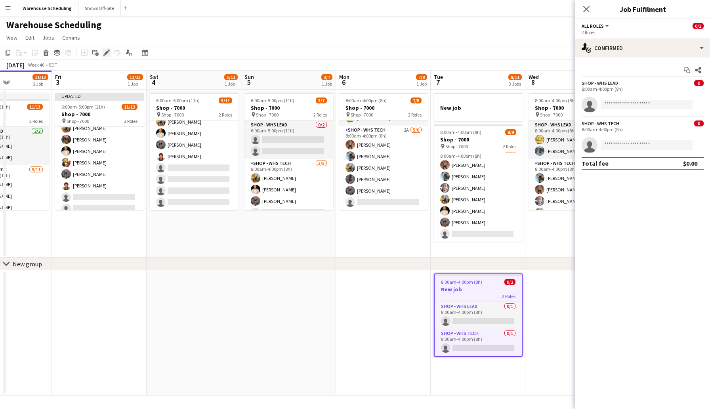
click at [104, 53] on icon "Edit" at bounding box center [106, 53] width 6 height 6
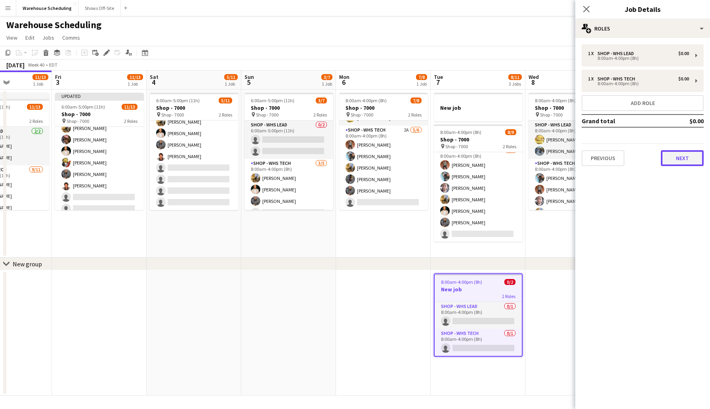
click at [674, 155] on button "Next" at bounding box center [682, 158] width 43 height 16
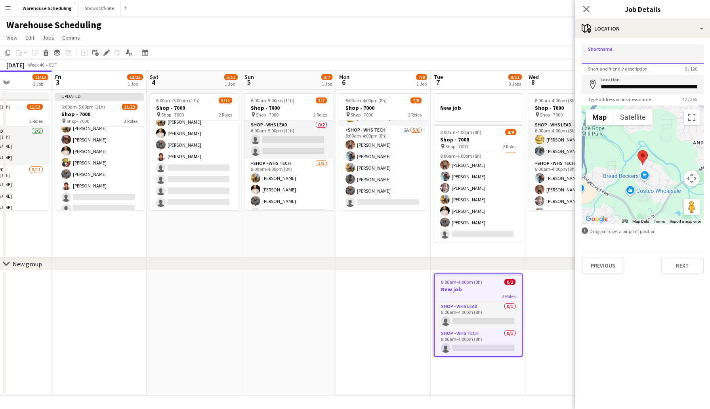
click at [638, 55] on input "Shortname" at bounding box center [643, 54] width 122 height 20
drag, startPoint x: 676, startPoint y: 56, endPoint x: 588, endPoint y: 58, distance: 88.8
click at [588, 58] on input "**********" at bounding box center [643, 54] width 122 height 20
type input "**********"
click at [682, 264] on button "Next" at bounding box center [682, 266] width 43 height 16
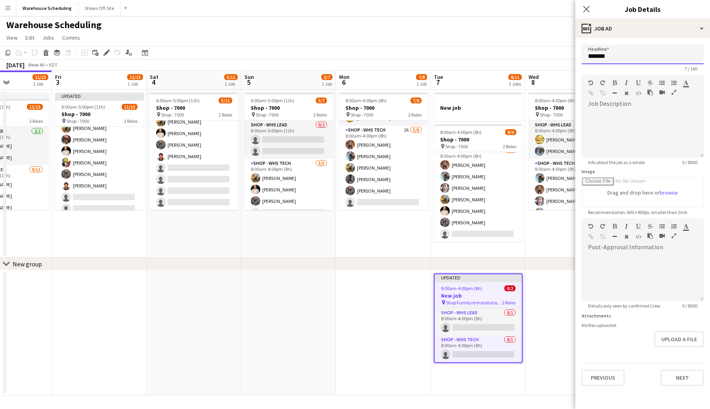
click at [630, 58] on input "*******" at bounding box center [643, 54] width 122 height 20
paste input "**********"
drag, startPoint x: 701, startPoint y: 57, endPoint x: 553, endPoint y: 56, distance: 147.8
click at [553, 56] on body "Menu Boards Boards Boards All jobs Status Workforce Workforce My Workforce Recr…" at bounding box center [355, 204] width 710 height 409
paste input "text"
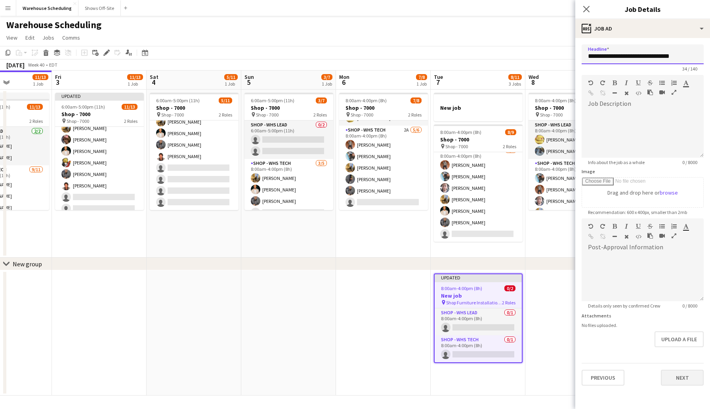
type input "**********"
click at [677, 376] on button "Next" at bounding box center [682, 378] width 43 height 16
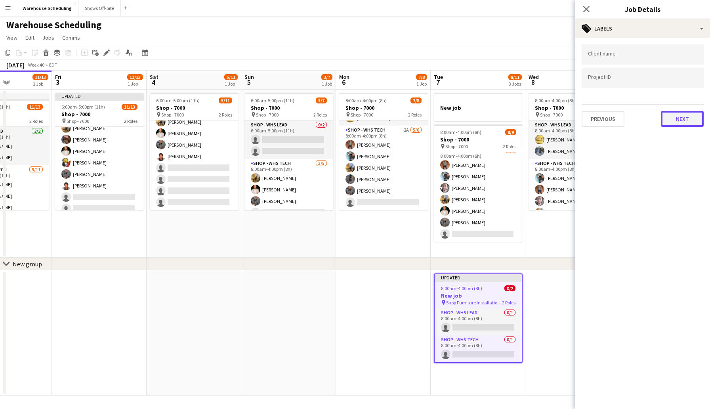
click at [678, 122] on button "Next" at bounding box center [682, 119] width 43 height 16
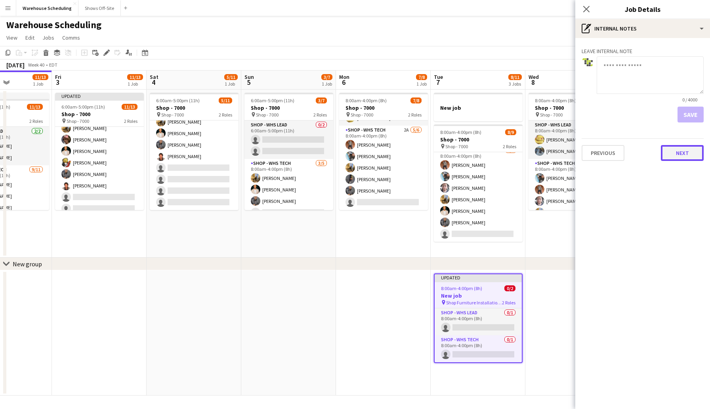
click at [686, 147] on button "Next" at bounding box center [682, 153] width 43 height 16
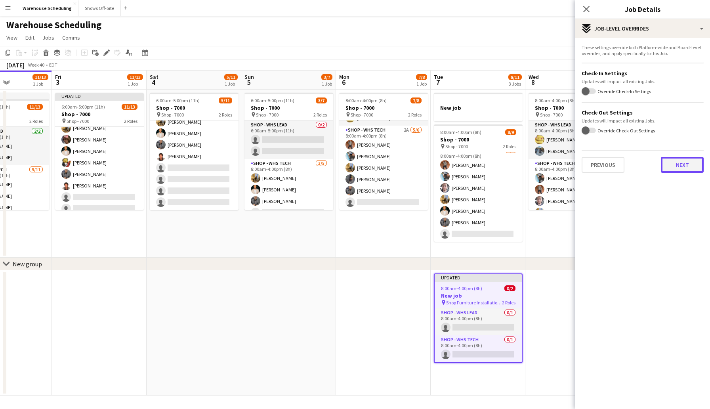
click at [669, 163] on button "Next" at bounding box center [682, 165] width 43 height 16
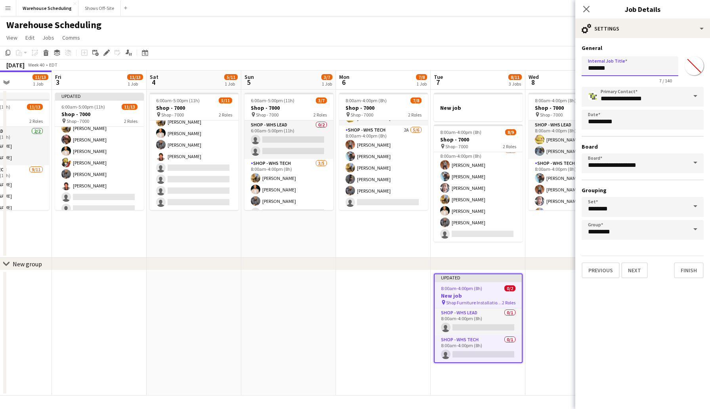
drag, startPoint x: 624, startPoint y: 69, endPoint x: 578, endPoint y: 68, distance: 46.4
click at [578, 68] on form "**********" at bounding box center [642, 161] width 135 height 234
paste input "**********"
type input "**********"
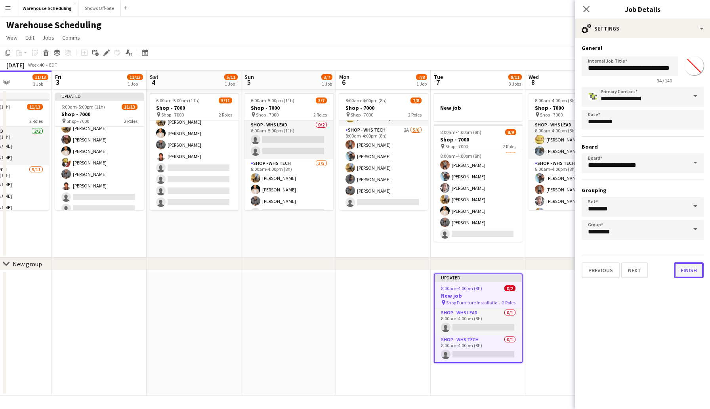
click at [686, 270] on button "Finish" at bounding box center [689, 270] width 30 height 16
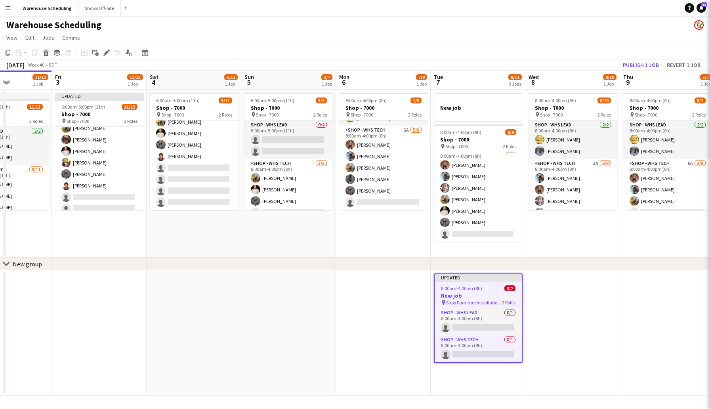
scroll to position [0, 0]
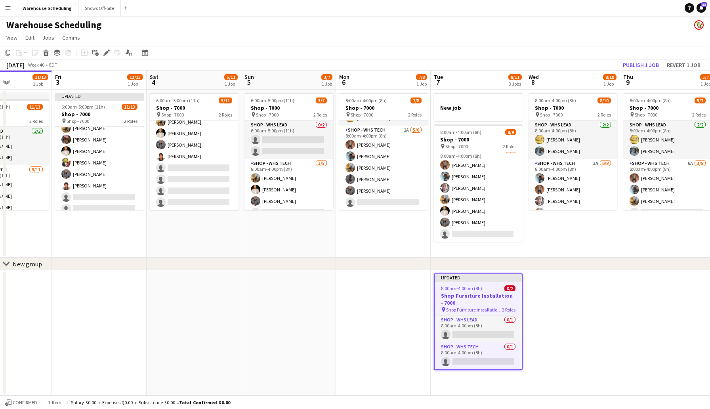
click at [585, 311] on app-date-cell at bounding box center [572, 332] width 95 height 125
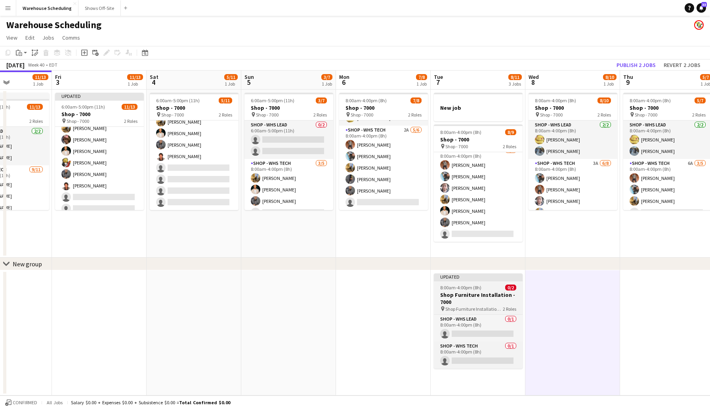
click at [498, 285] on div "8:00am-4:00pm (8h) 0/2" at bounding box center [478, 288] width 89 height 6
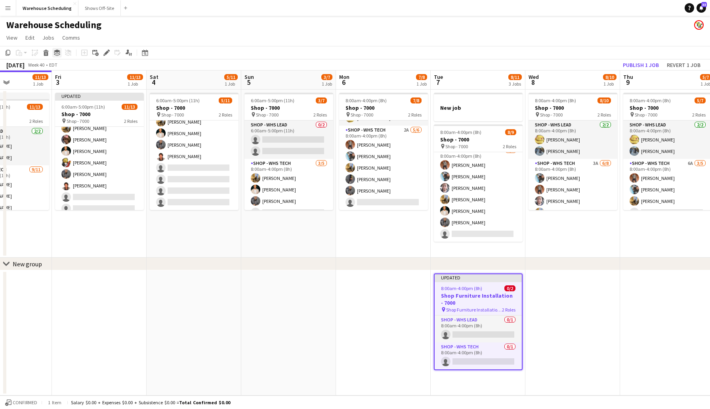
click at [56, 52] on icon at bounding box center [57, 51] width 6 height 3
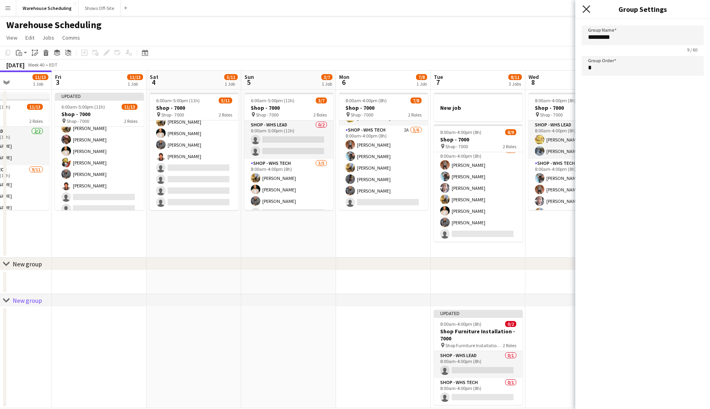
click at [590, 6] on icon at bounding box center [586, 9] width 8 height 8
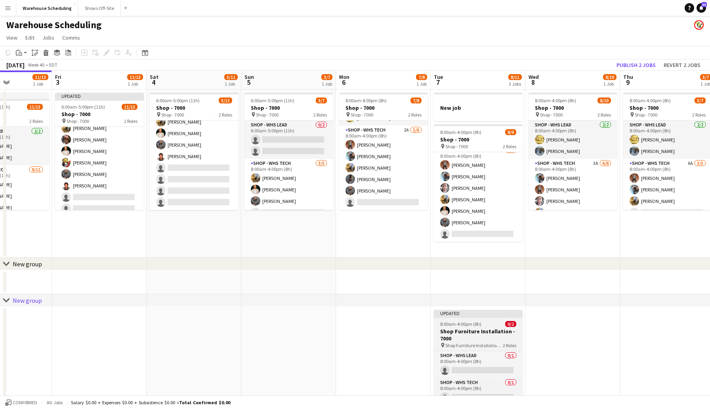
click at [469, 319] on app-job-card "Updated 8:00am-4:00pm (8h) 0/2 Shop Furniture Installation - 7000 pin Shop Furn…" at bounding box center [478, 357] width 89 height 95
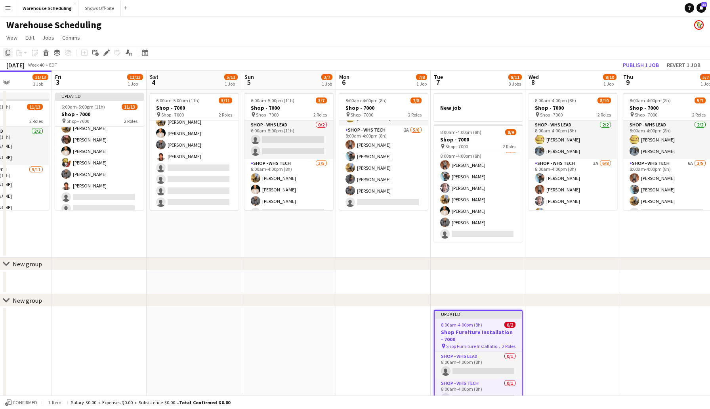
click at [7, 53] on icon "Copy" at bounding box center [8, 53] width 6 height 6
click at [550, 329] on app-date-cell at bounding box center [572, 357] width 95 height 101
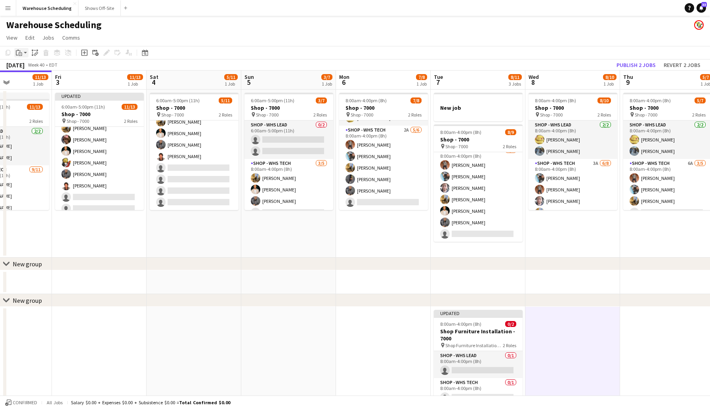
click at [16, 50] on icon "Paste" at bounding box center [19, 53] width 6 height 6
click at [53, 80] on link "Paste with crew Command Shift V" at bounding box center [52, 81] width 63 height 7
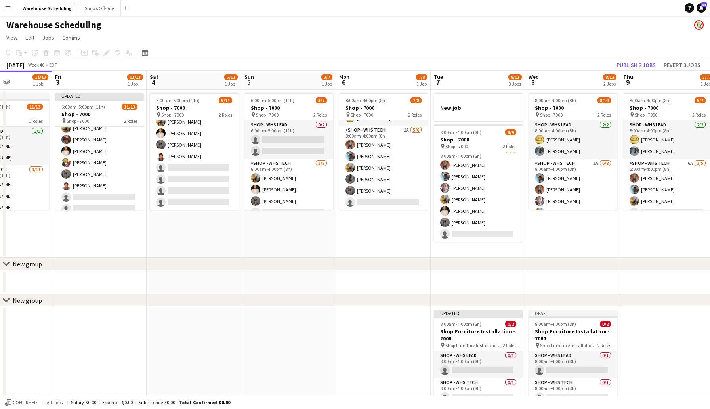
click at [647, 341] on app-date-cell at bounding box center [667, 364] width 95 height 115
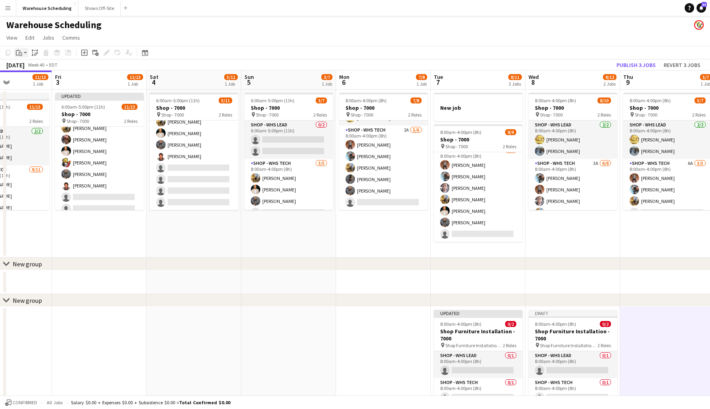
click at [19, 50] on icon "Paste" at bounding box center [19, 53] width 6 height 6
click at [42, 79] on link "Paste with crew Command Shift V" at bounding box center [52, 81] width 63 height 7
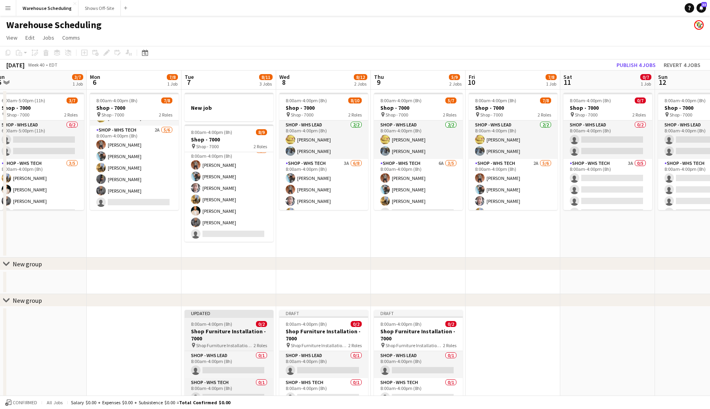
scroll to position [0, 307]
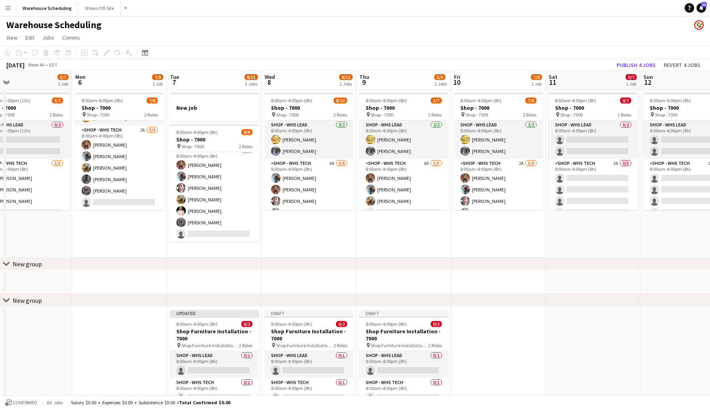
click at [481, 328] on app-date-cell at bounding box center [498, 364] width 95 height 115
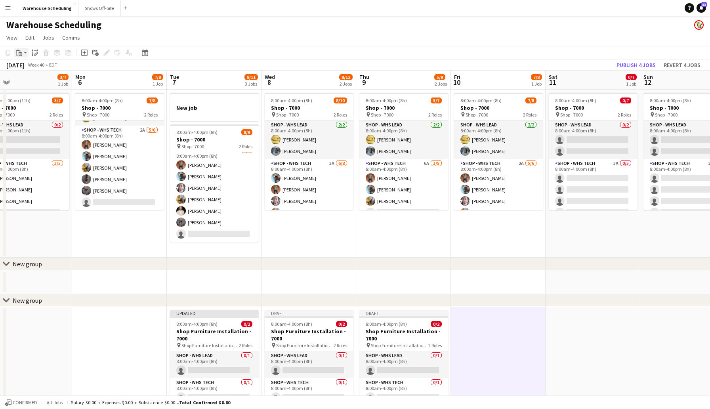
click at [21, 54] on icon "Paste" at bounding box center [19, 53] width 6 height 6
click at [29, 82] on link "Paste with crew Command Shift V" at bounding box center [52, 81] width 63 height 7
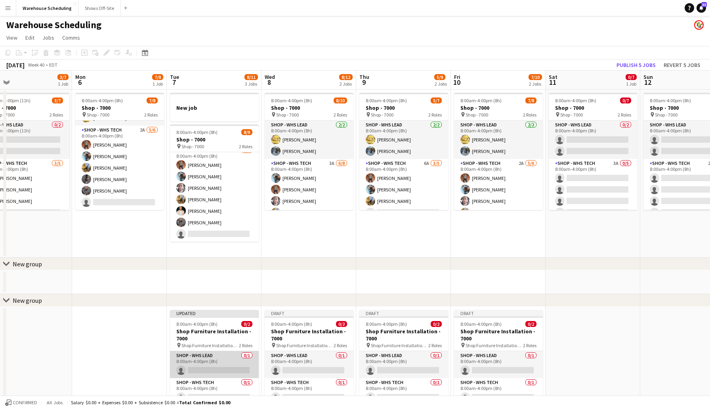
click at [230, 362] on app-card-role "Shop - WHS Lead 0/1 8:00am-4:00pm (8h) single-neutral-actions" at bounding box center [214, 364] width 89 height 27
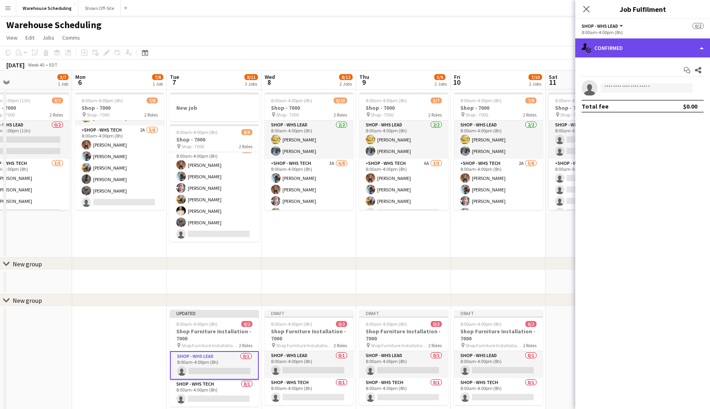
click at [617, 52] on div "single-neutral-actions-check-2 Confirmed" at bounding box center [642, 47] width 135 height 19
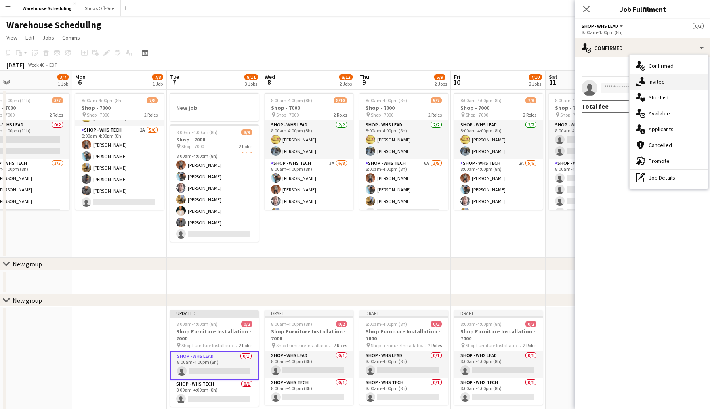
click at [662, 76] on div "single-neutral-actions-share-1 Invited" at bounding box center [669, 82] width 78 height 16
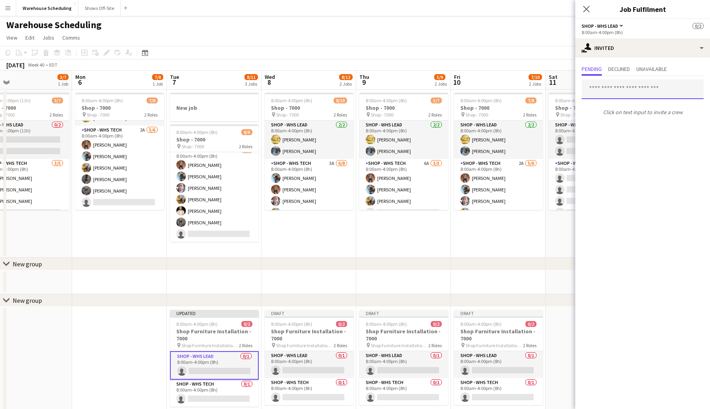
click at [627, 90] on input "text" at bounding box center [643, 89] width 122 height 20
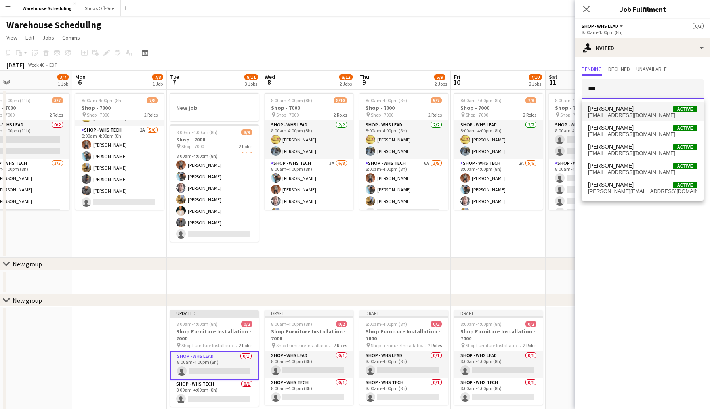
type input "***"
click at [633, 111] on span "[PERSON_NAME] Active" at bounding box center [642, 108] width 109 height 7
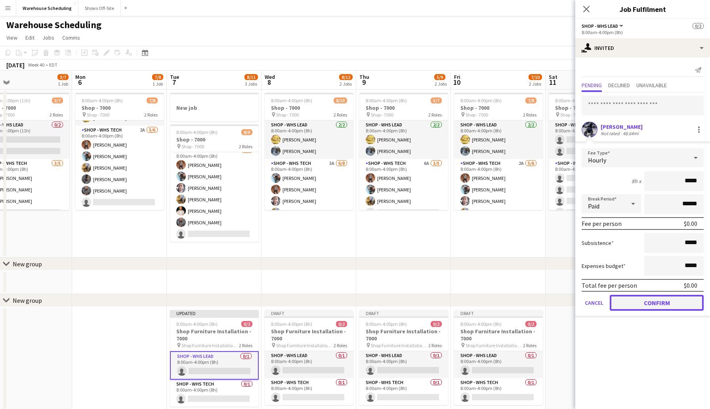
click at [649, 300] on button "Confirm" at bounding box center [657, 303] width 94 height 16
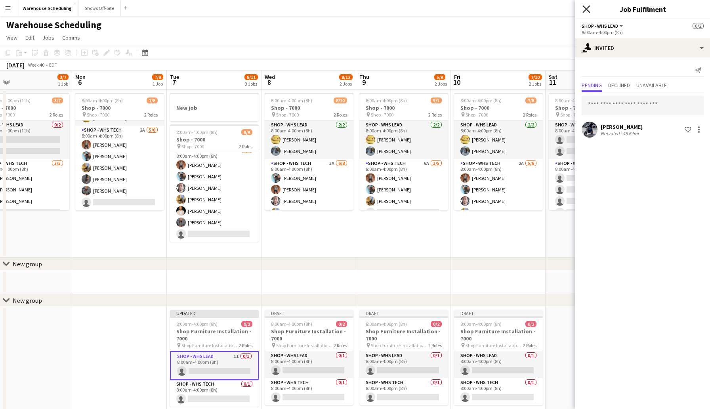
click at [584, 11] on icon at bounding box center [586, 9] width 8 height 8
